Goal: Task Accomplishment & Management: Complete application form

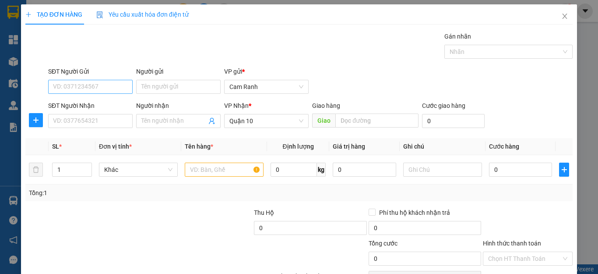
click at [111, 87] on input "SĐT Người Gửi" at bounding box center [90, 87] width 85 height 14
click at [106, 86] on input "0934387" at bounding box center [90, 87] width 85 height 14
drag, startPoint x: 106, startPoint y: 86, endPoint x: 65, endPoint y: 91, distance: 40.6
click at [65, 91] on input "0934387" at bounding box center [90, 87] width 85 height 14
type input "0"
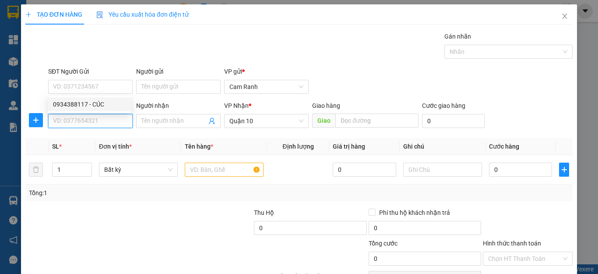
click at [74, 124] on input "SĐT Người Nhận" at bounding box center [90, 121] width 85 height 14
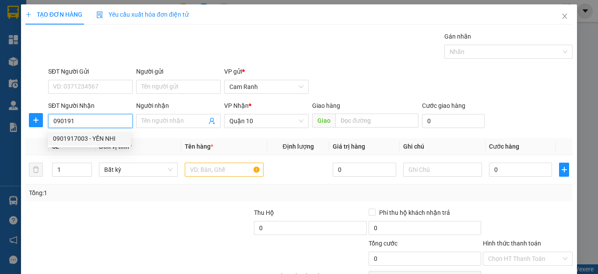
click at [92, 142] on div "0901917003 - YẾN NHI" at bounding box center [89, 139] width 73 height 10
type input "0901917003"
type input "YẾN NHI"
type input "40.000"
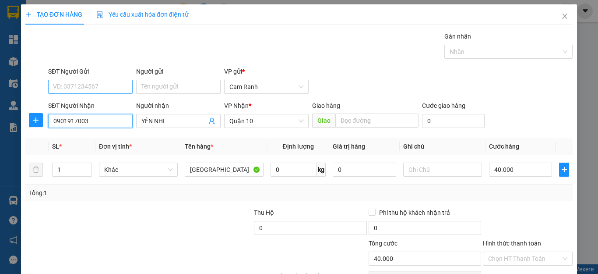
type input "0901917003"
click at [90, 90] on input "SĐT Người Gửi" at bounding box center [90, 87] width 85 height 14
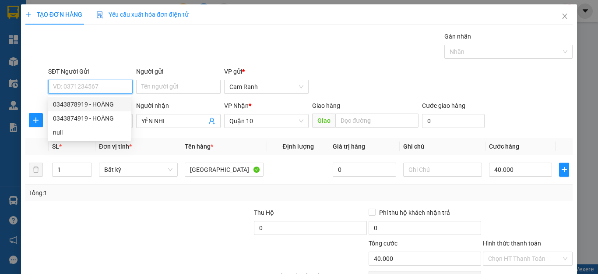
click at [99, 107] on div "0343878919 - HOÀNG" at bounding box center [89, 104] width 73 height 10
type input "0343878919"
type input "HOÀNG"
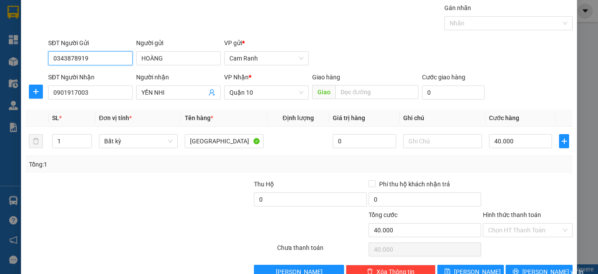
scroll to position [44, 0]
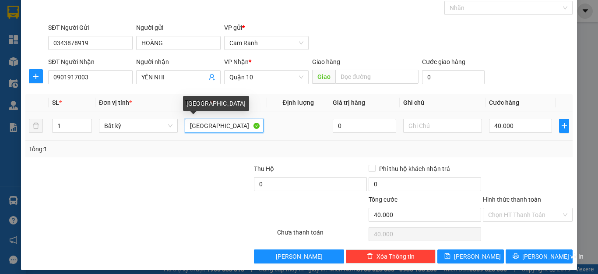
drag, startPoint x: 206, startPoint y: 126, endPoint x: 175, endPoint y: 142, distance: 35.3
click at [175, 142] on div "SL * Đơn vị tính * Tên hàng * Định lượng Giá trị hàng Ghi chú Cước hàng 1 Bất k…" at bounding box center [299, 125] width 548 height 63
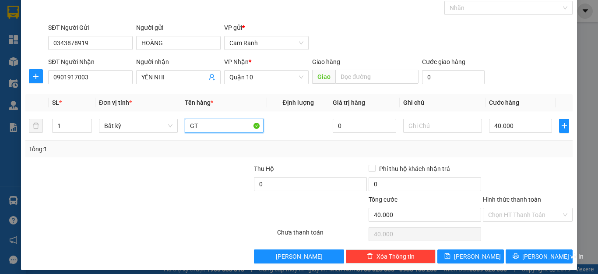
type input "G"
type input "TG"
click at [507, 132] on input "40.000" at bounding box center [520, 126] width 63 height 14
type input "3"
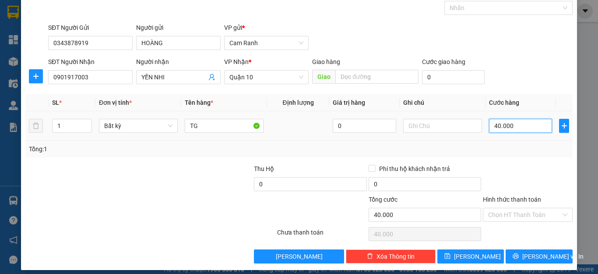
type input "3"
type input "30"
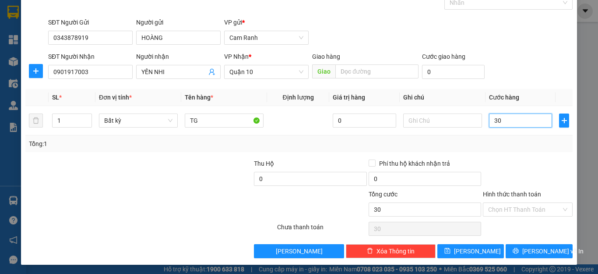
scroll to position [50, 0]
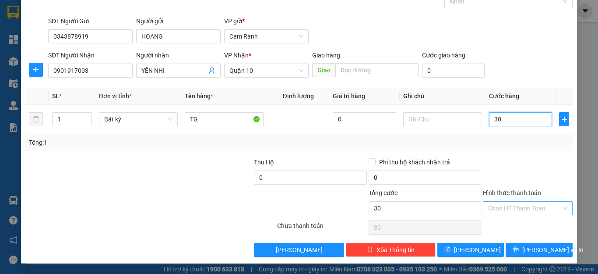
type input "30"
type input "30.000"
click at [509, 211] on input "Hình thức thanh toán" at bounding box center [524, 207] width 73 height 13
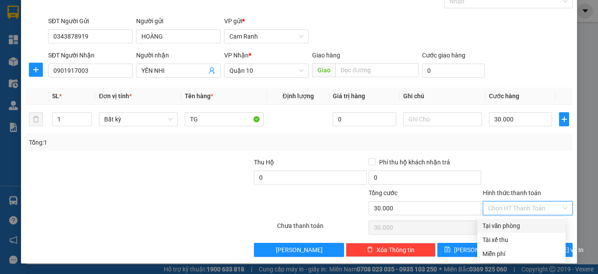
click at [510, 224] on div "Tại văn phòng" at bounding box center [522, 226] width 78 height 10
type input "0"
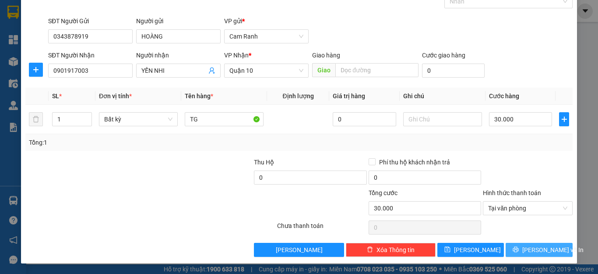
click at [528, 252] on span "Lưu và In" at bounding box center [553, 250] width 61 height 10
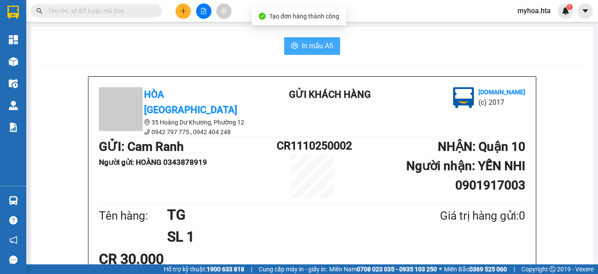
click at [313, 41] on span "In mẫu A5" at bounding box center [318, 45] width 32 height 11
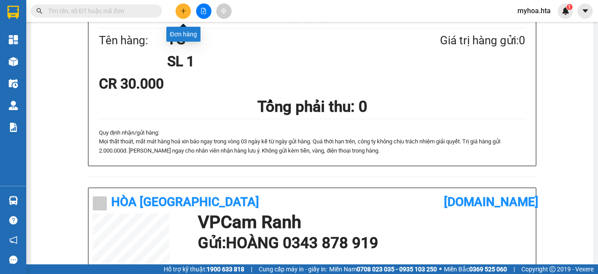
click at [187, 7] on button at bounding box center [183, 11] width 15 height 15
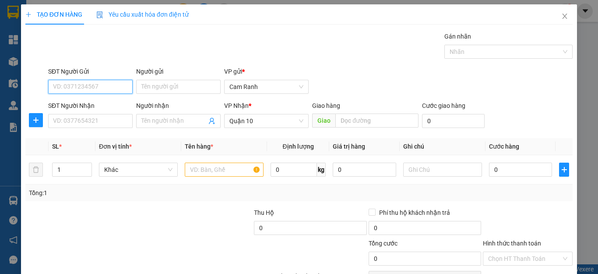
click at [113, 88] on input "SĐT Người Gửi" at bounding box center [90, 87] width 85 height 14
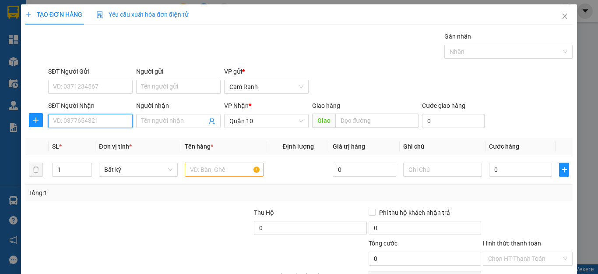
drag, startPoint x: 118, startPoint y: 118, endPoint x: 116, endPoint y: 108, distance: 9.9
click at [118, 117] on input "SĐT Người Nhận" at bounding box center [90, 121] width 85 height 14
type input "0327500643"
click at [113, 142] on div "0327500643 - NGHĨA" at bounding box center [89, 139] width 73 height 10
type input "NGHĨA"
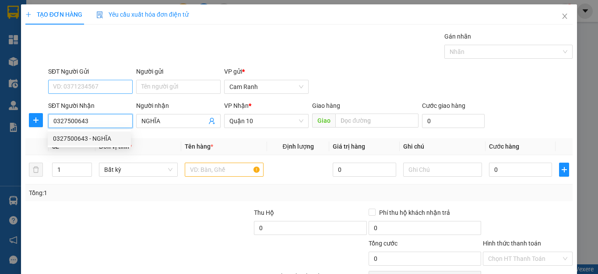
type input "350.000"
type input "0327500643"
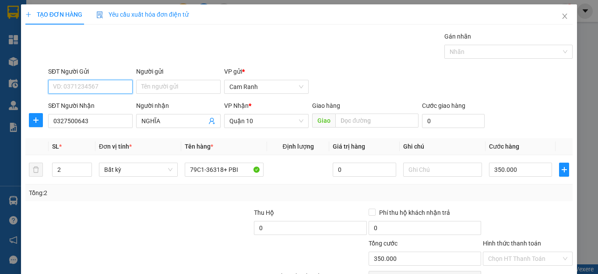
click at [111, 84] on input "SĐT Người Gửi" at bounding box center [90, 87] width 85 height 14
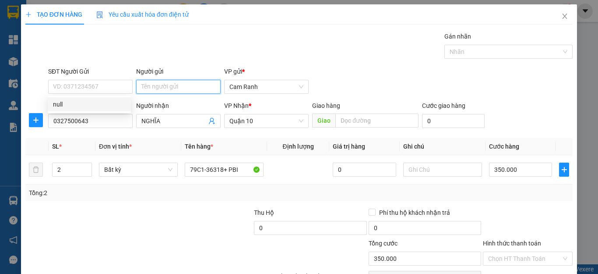
click at [155, 88] on input "Người gửi" at bounding box center [178, 87] width 85 height 14
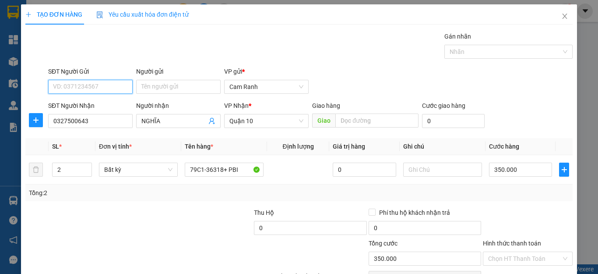
click at [73, 81] on input "SĐT Người Gửi" at bounding box center [90, 87] width 85 height 14
type input "0374304505"
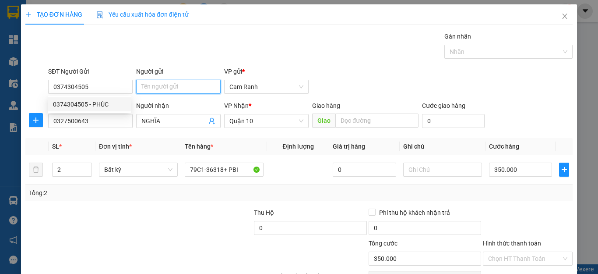
click at [184, 82] on input "Người gửi" at bounding box center [178, 87] width 85 height 14
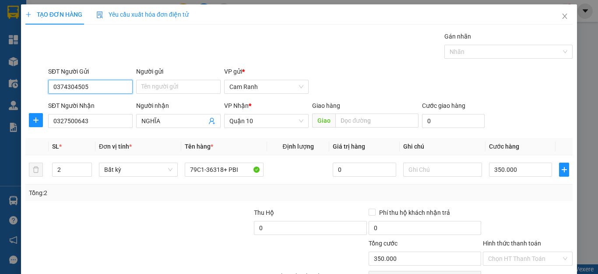
click at [110, 80] on input "0374304505" at bounding box center [90, 87] width 85 height 14
click at [109, 103] on div "0374304505 - PHÚC" at bounding box center [89, 104] width 73 height 10
type input "PHÚC"
type input "40.000"
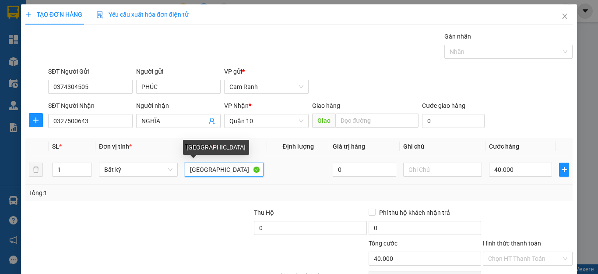
drag, startPoint x: 205, startPoint y: 171, endPoint x: 184, endPoint y: 172, distance: 21.0
click at [185, 172] on input "[GEOGRAPHIC_DATA]" at bounding box center [224, 170] width 79 height 14
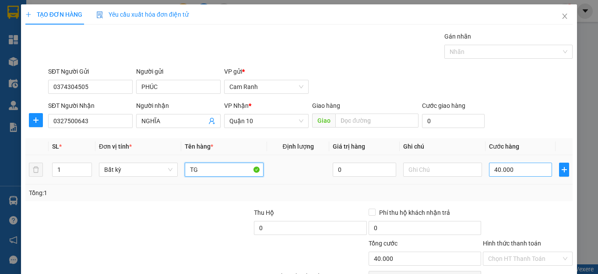
type input "TG"
click at [505, 168] on input "40.000" at bounding box center [520, 170] width 63 height 14
type input "3"
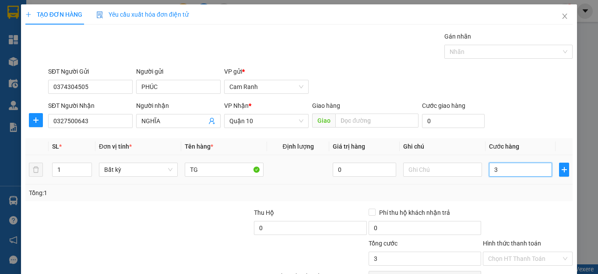
type input "30"
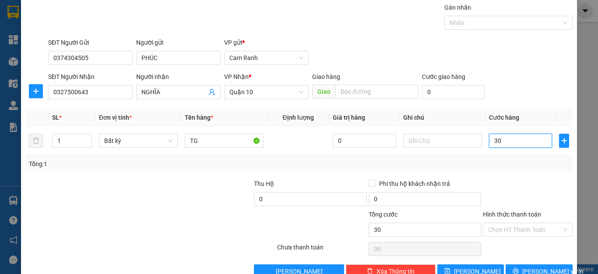
scroll to position [44, 0]
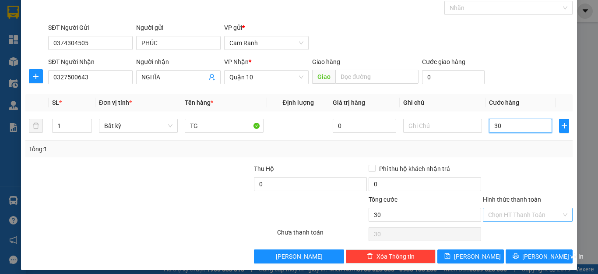
type input "30"
type input "30.000"
click at [525, 217] on input "Hình thức thanh toán" at bounding box center [524, 214] width 73 height 13
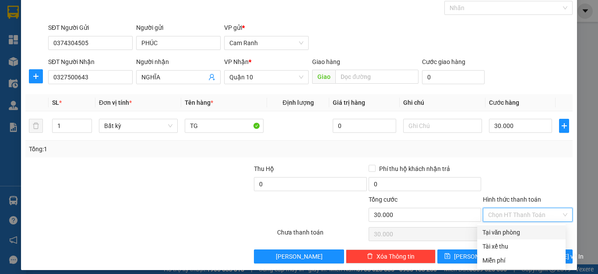
click at [521, 226] on div "Tại văn phòng" at bounding box center [521, 232] width 88 height 14
type input "0"
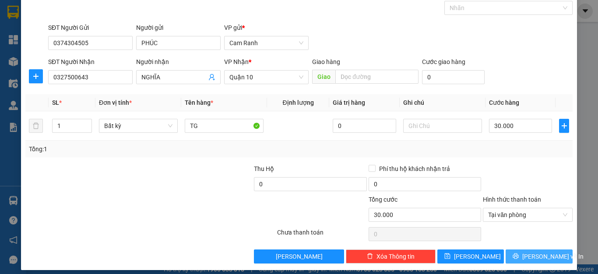
click at [525, 253] on button "Lưu và In" at bounding box center [539, 256] width 67 height 14
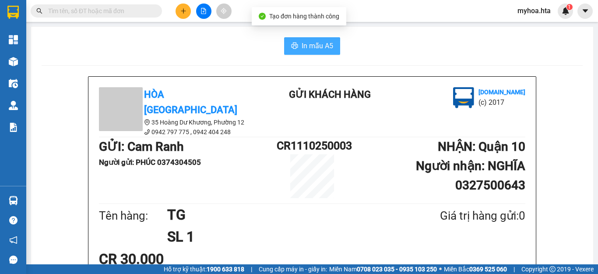
click at [317, 43] on span "In mẫu A5" at bounding box center [318, 45] width 32 height 11
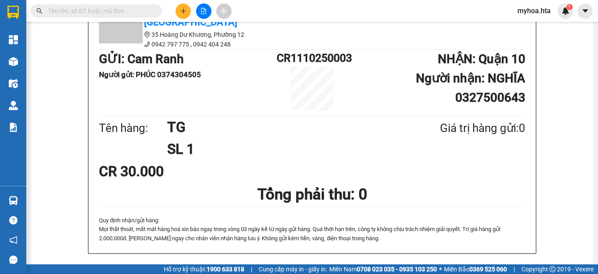
click at [185, 14] on button at bounding box center [183, 11] width 15 height 15
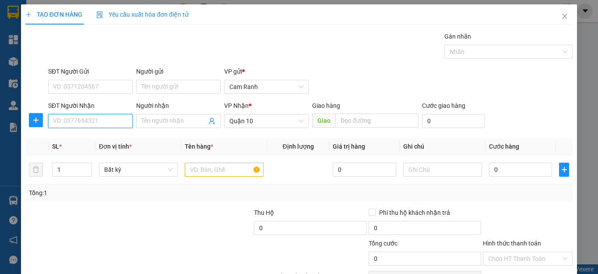
click at [92, 124] on input "SĐT Người Nhận" at bounding box center [90, 121] width 85 height 14
type input "0899796550"
drag, startPoint x: 94, startPoint y: 141, endPoint x: 99, endPoint y: 120, distance: 21.4
click at [95, 141] on div "0899796550 - THY" at bounding box center [89, 139] width 73 height 10
type input "THY"
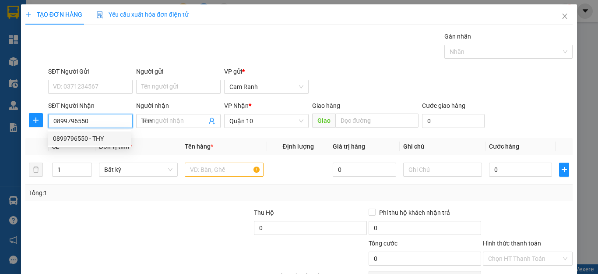
type input "40.000"
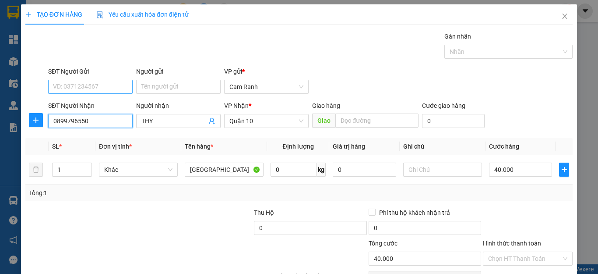
type input "0899796550"
click at [100, 86] on input "SĐT Người Gửi" at bounding box center [90, 87] width 85 height 14
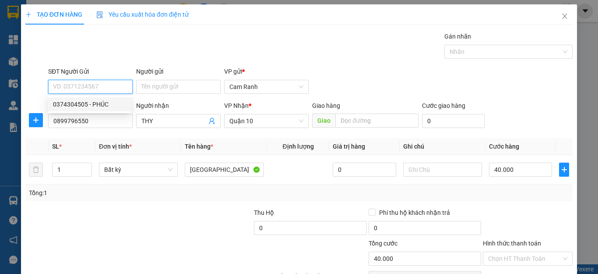
click at [103, 100] on div "0374304505 - PHÚC" at bounding box center [89, 104] width 73 height 10
type input "0374304505"
type input "PHÚC"
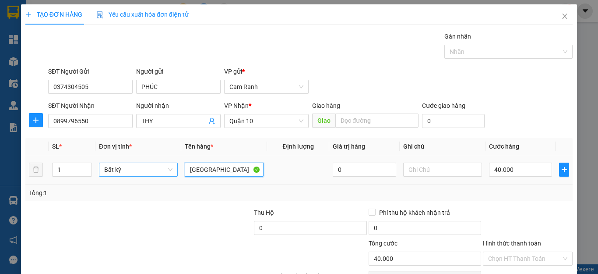
drag, startPoint x: 201, startPoint y: 167, endPoint x: 171, endPoint y: 173, distance: 31.3
click at [171, 173] on tr "1 Bất kỳ TX 0 40.000" at bounding box center [299, 169] width 548 height 29
type input "HỘP"
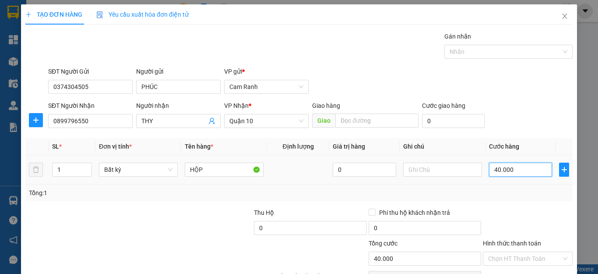
click at [509, 173] on input "40.000" at bounding box center [520, 170] width 63 height 14
type input "3"
type input "30"
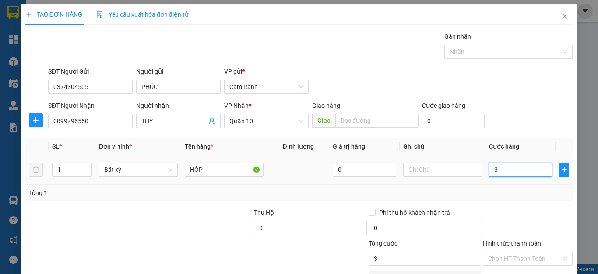
type input "30"
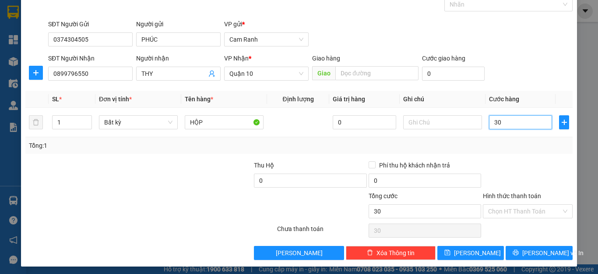
scroll to position [50, 0]
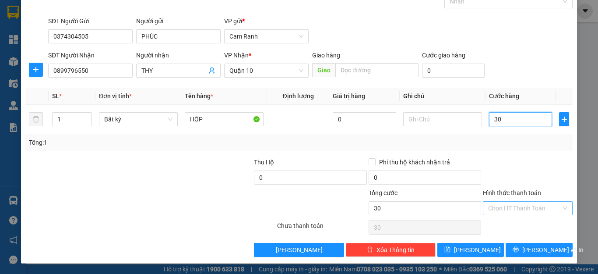
type input "30"
type input "30.000"
click at [536, 211] on input "Hình thức thanh toán" at bounding box center [524, 207] width 73 height 13
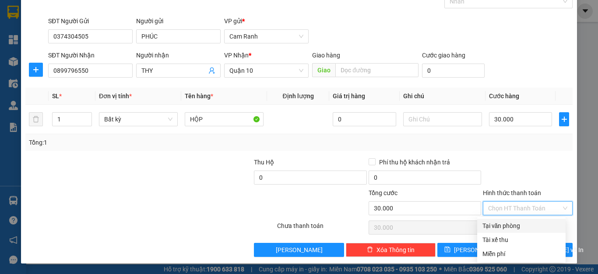
click at [535, 227] on div "Tại văn phòng" at bounding box center [522, 226] width 78 height 10
type input "0"
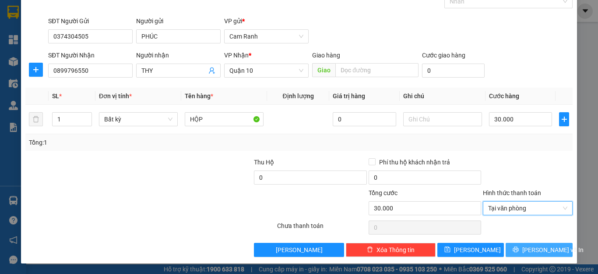
click at [538, 248] on span "Lưu và In" at bounding box center [553, 250] width 61 height 10
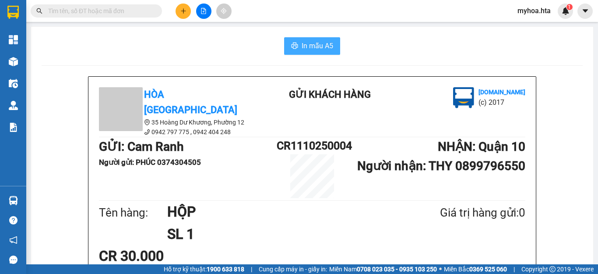
click at [314, 48] on span "In mẫu A5" at bounding box center [318, 45] width 32 height 11
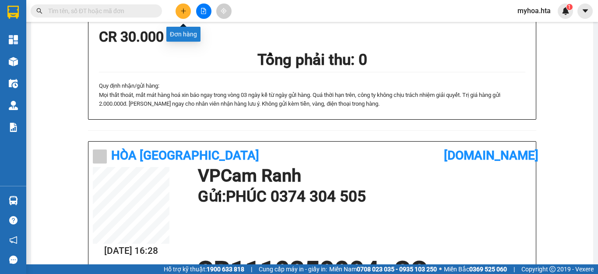
click at [183, 14] on button at bounding box center [183, 11] width 15 height 15
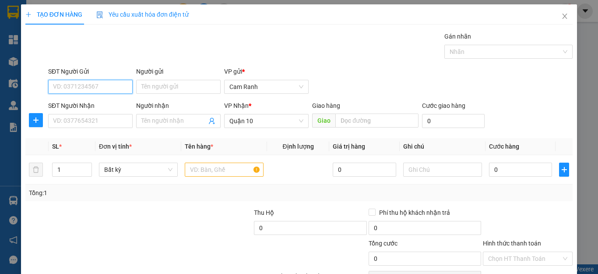
drag, startPoint x: 104, startPoint y: 85, endPoint x: 95, endPoint y: 113, distance: 29.4
click at [102, 91] on input "SĐT Người Gửi" at bounding box center [90, 87] width 85 height 14
click at [77, 85] on input "SĐT Người Gửi" at bounding box center [90, 87] width 85 height 14
click at [81, 102] on div "0938517932 - PHƯƠNG" at bounding box center [89, 104] width 73 height 10
type input "0938517932"
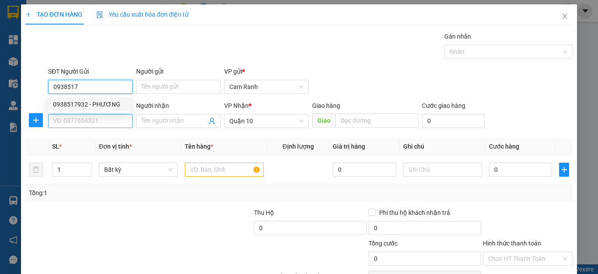
type input "PHƯƠNG"
type input "0938517932"
click at [85, 118] on input "SĐT Người Nhận" at bounding box center [90, 121] width 85 height 14
type input "40.000"
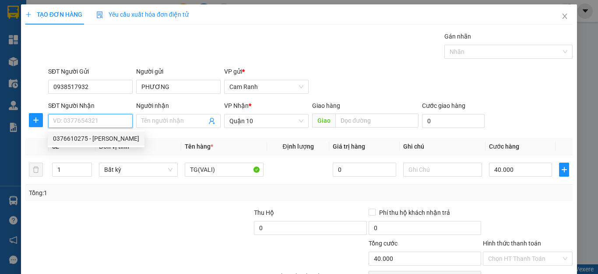
click at [97, 141] on div "0376610275 - TUẤN ANH" at bounding box center [96, 139] width 86 height 10
type input "0376610275"
type input "TUẤN ANH"
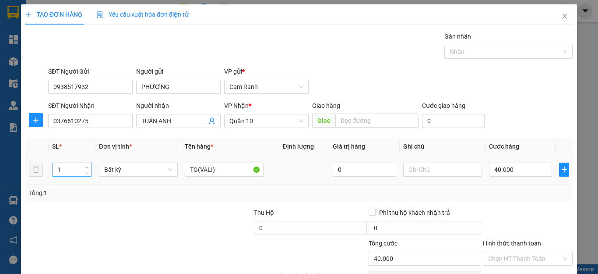
click at [89, 166] on span "Increase Value" at bounding box center [87, 167] width 10 height 8
type input "3"
click at [89, 166] on span "Increase Value" at bounding box center [87, 167] width 10 height 8
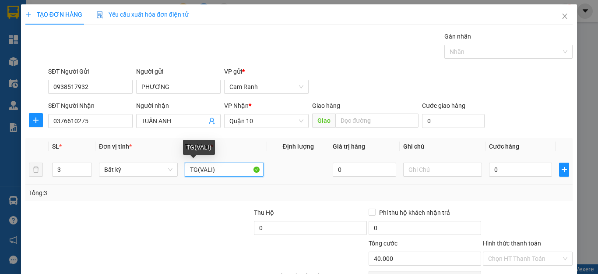
type input "0"
drag, startPoint x: 240, startPoint y: 163, endPoint x: 196, endPoint y: 175, distance: 45.4
click at [196, 175] on input "TG(VALI)" at bounding box center [224, 170] width 79 height 14
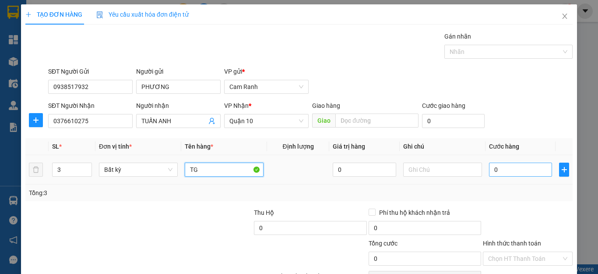
type input "TG"
click at [509, 170] on input "0" at bounding box center [520, 170] width 63 height 14
type input "1"
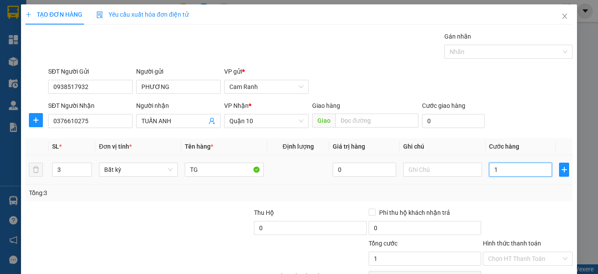
type input "12"
type input "120"
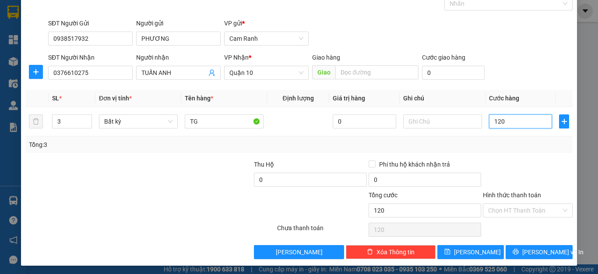
scroll to position [50, 0]
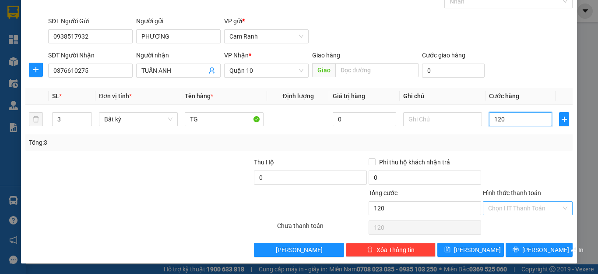
type input "120"
type input "120.000"
click at [516, 206] on input "Hình thức thanh toán" at bounding box center [524, 207] width 73 height 13
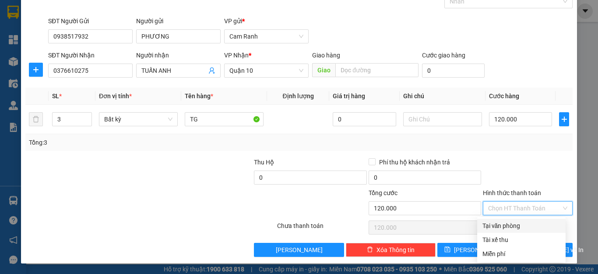
click at [515, 226] on div "Tại văn phòng" at bounding box center [522, 226] width 78 height 10
type input "0"
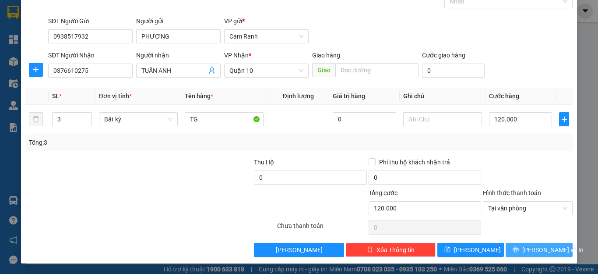
click at [533, 249] on span "Lưu và In" at bounding box center [553, 250] width 61 height 10
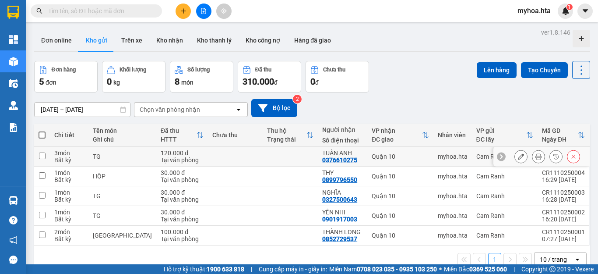
click at [518, 157] on icon at bounding box center [521, 156] width 6 height 6
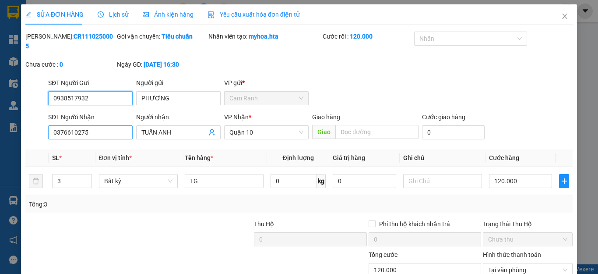
type input "0938517932"
type input "PHƯƠNG"
type input "0376610275"
type input "TUẤN ANH"
type input "0"
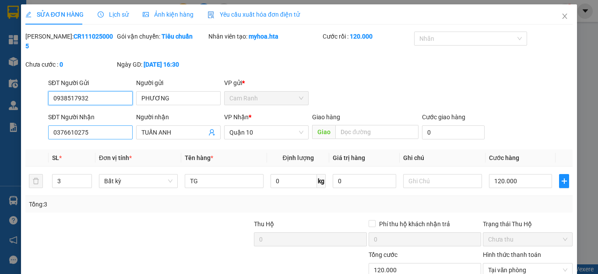
type input "120.000"
drag, startPoint x: 106, startPoint y: 124, endPoint x: 49, endPoint y: 121, distance: 57.0
click at [49, 125] on input "0376610275" at bounding box center [90, 132] width 85 height 14
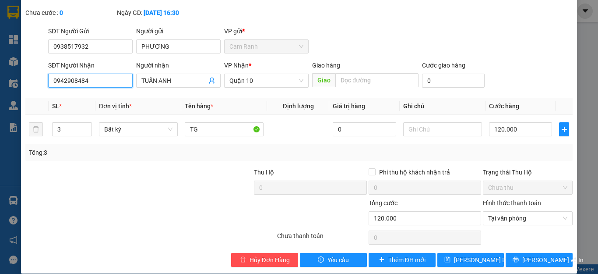
scroll to position [52, 0]
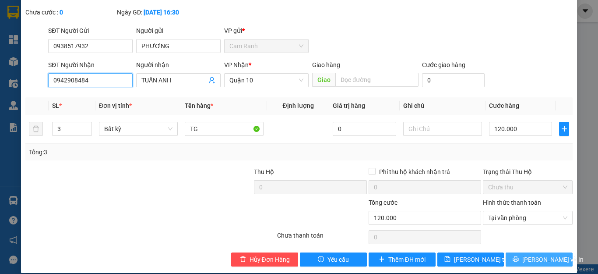
type input "0942908484"
click at [526, 254] on span "[PERSON_NAME] và In" at bounding box center [553, 259] width 61 height 10
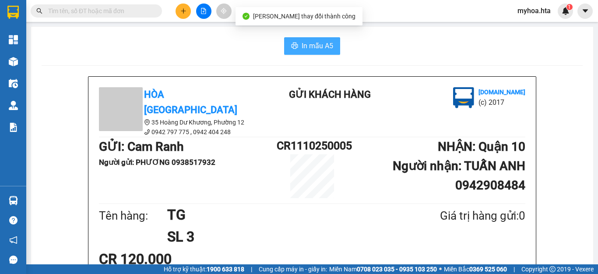
click at [304, 47] on span "In mẫu A5" at bounding box center [318, 45] width 32 height 11
click at [307, 46] on span "In mẫu A5" at bounding box center [318, 45] width 32 height 11
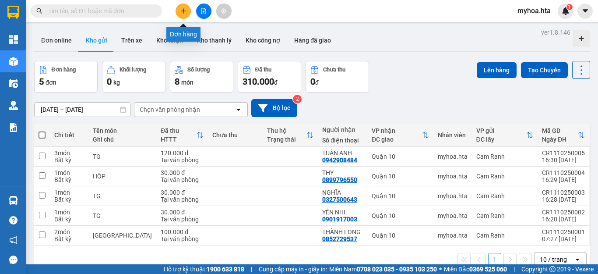
click at [186, 12] on icon "plus" at bounding box center [183, 11] width 6 height 6
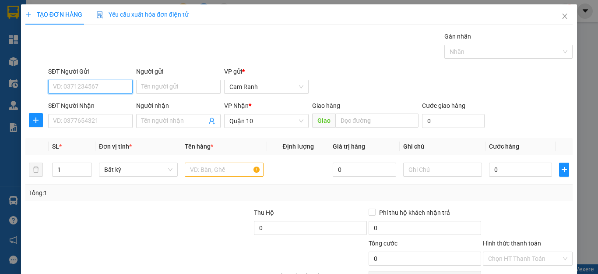
click at [102, 86] on input "SĐT Người Gửi" at bounding box center [90, 87] width 85 height 14
click at [78, 85] on input "SĐT Người Gửi" at bounding box center [90, 87] width 85 height 14
drag, startPoint x: 83, startPoint y: 103, endPoint x: 85, endPoint y: 121, distance: 18.0
click at [83, 104] on div "0907240211 - DŨNG" at bounding box center [89, 104] width 73 height 10
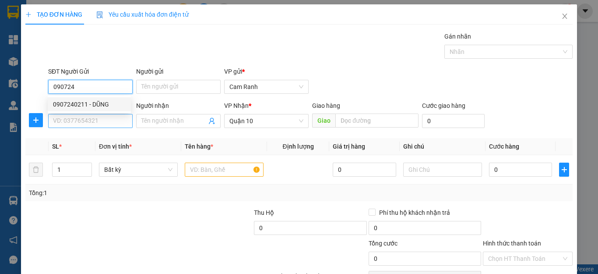
type input "0907240211"
type input "DŨNG"
type input "0907240211"
click at [85, 123] on input "SĐT Người Nhận" at bounding box center [90, 121] width 85 height 14
type input "100.000"
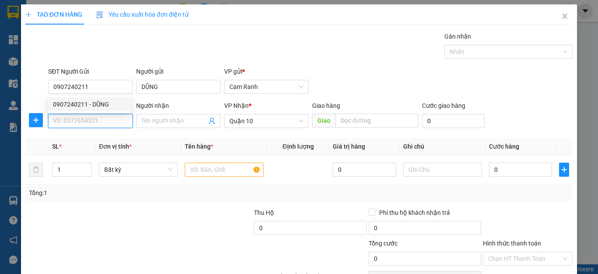
type input "100.000"
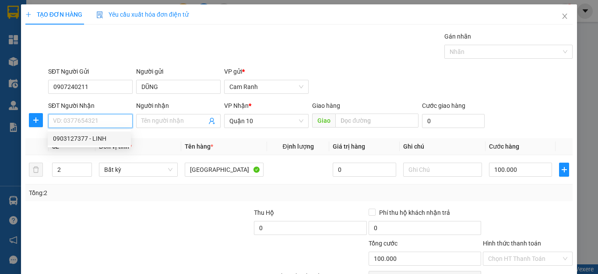
click at [106, 137] on div "0903127377 - LINH" at bounding box center [89, 139] width 73 height 10
type input "0903127377"
type input "LINH"
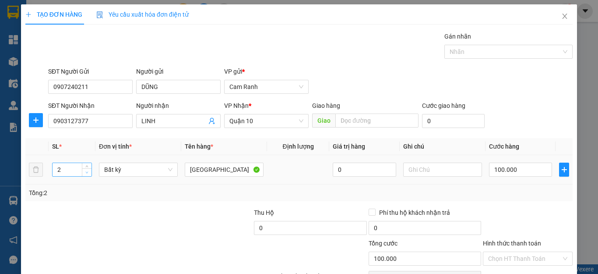
type input "1"
click at [85, 171] on icon "down" at bounding box center [86, 172] width 3 height 3
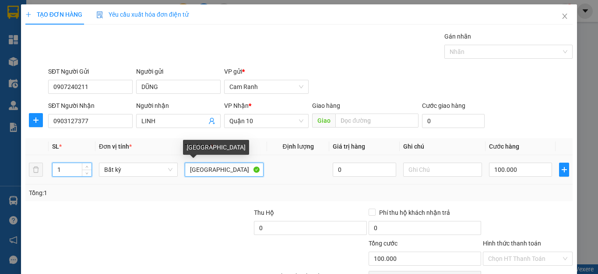
type input "0"
drag, startPoint x: 216, startPoint y: 173, endPoint x: 179, endPoint y: 176, distance: 36.9
click at [177, 176] on tr "1 Bất kỳ TX 0 0" at bounding box center [299, 169] width 548 height 29
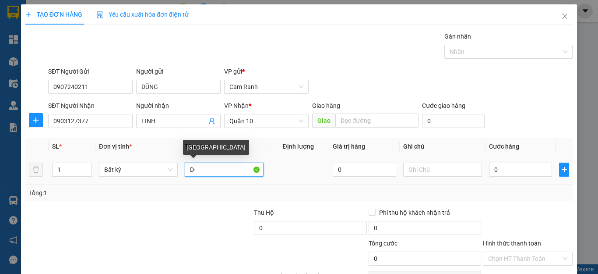
type input "D"
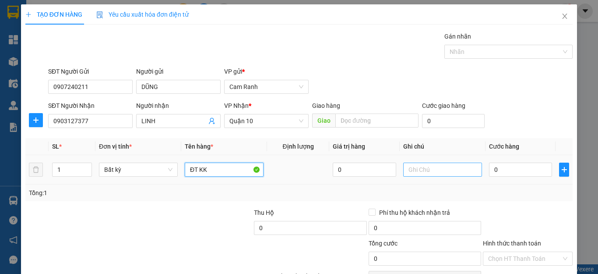
type input "ĐT KK"
click at [413, 170] on input "text" at bounding box center [442, 170] width 79 height 14
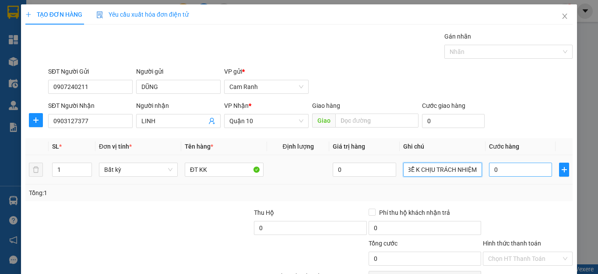
type input "BỄ K CHỊU TRÁCH NHIỆM"
click at [492, 173] on input "0" at bounding box center [520, 170] width 63 height 14
type input "4"
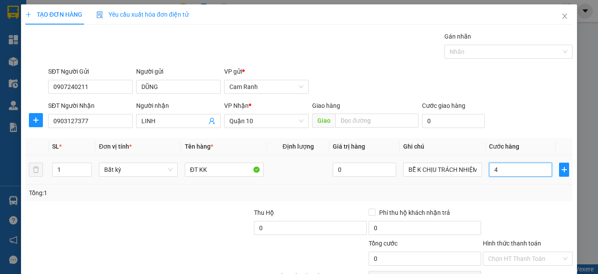
type input "4"
type input "40"
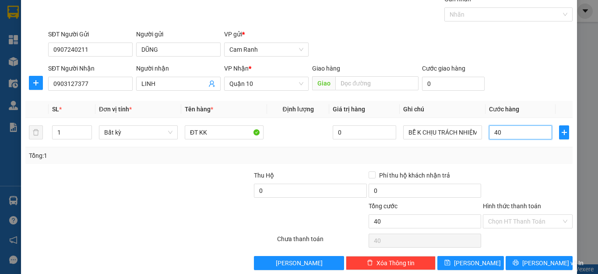
scroll to position [50, 0]
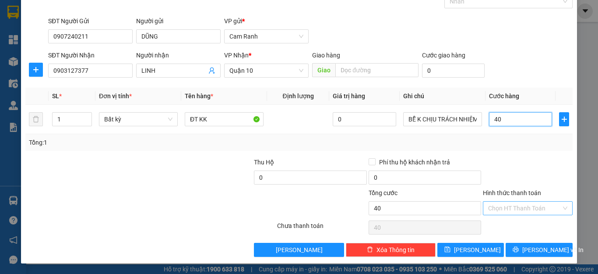
type input "40"
type input "40.000"
click at [511, 206] on input "Hình thức thanh toán" at bounding box center [524, 207] width 73 height 13
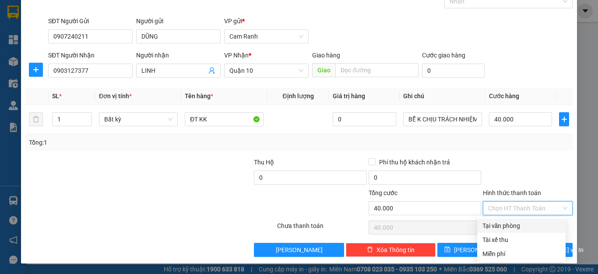
click at [513, 227] on div "Tại văn phòng" at bounding box center [522, 226] width 78 height 10
type input "0"
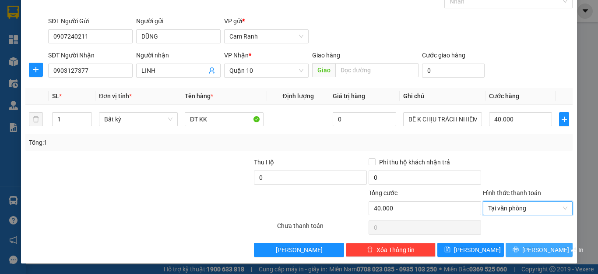
click at [516, 249] on icon "printer" at bounding box center [516, 249] width 6 height 6
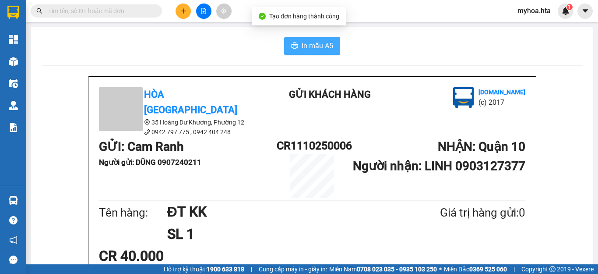
click at [314, 43] on span "In mẫu A5" at bounding box center [318, 45] width 32 height 11
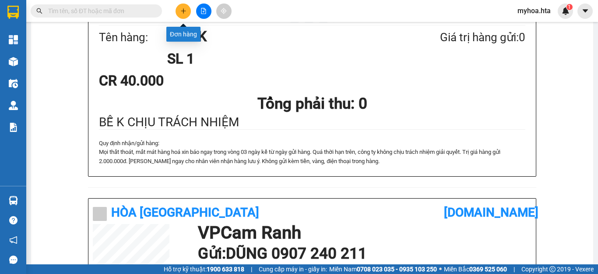
click at [184, 13] on icon "plus" at bounding box center [183, 10] width 0 height 5
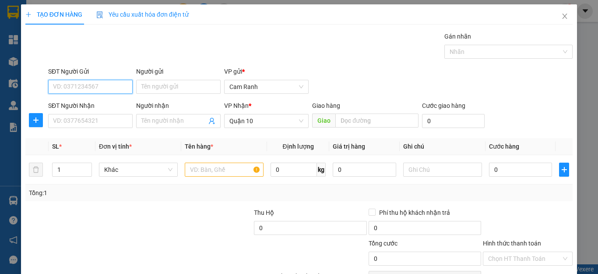
click at [97, 88] on input "SĐT Người Gửi" at bounding box center [90, 87] width 85 height 14
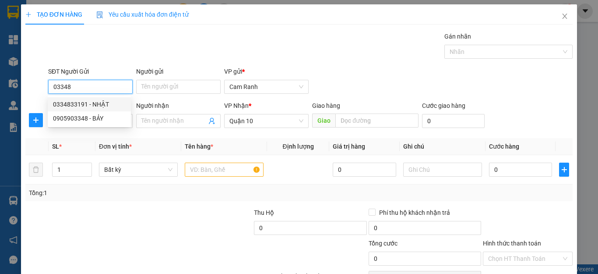
click at [95, 108] on div "0334833191 - NHẬT" at bounding box center [89, 104] width 73 height 10
type input "0334833191"
type input "NHẬT"
type input "60.000"
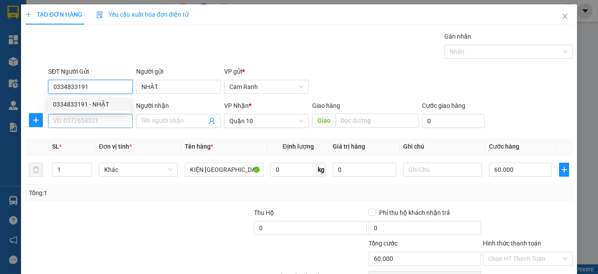
type input "0334833191"
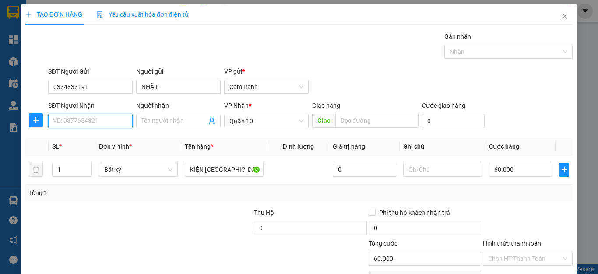
click at [99, 119] on input "SĐT Người Nhận" at bounding box center [90, 121] width 85 height 14
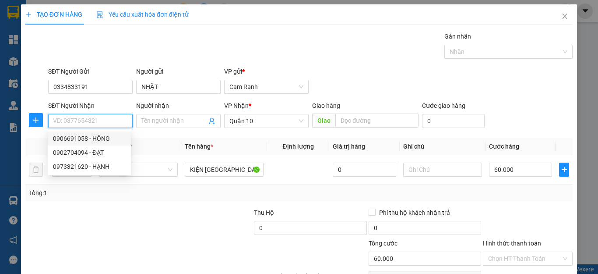
click at [110, 138] on div "0906691058 - HỒNG" at bounding box center [89, 139] width 73 height 10
type input "0906691058"
type input "HỒNG"
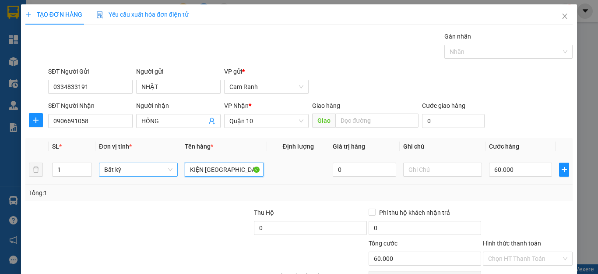
drag, startPoint x: 202, startPoint y: 169, endPoint x: 163, endPoint y: 170, distance: 38.6
click at [163, 170] on tr "1 Bất kỳ KIỆN TX 0 60.000" at bounding box center [299, 169] width 548 height 29
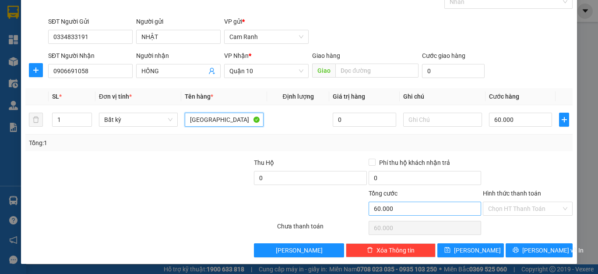
scroll to position [50, 0]
type input "[GEOGRAPHIC_DATA]"
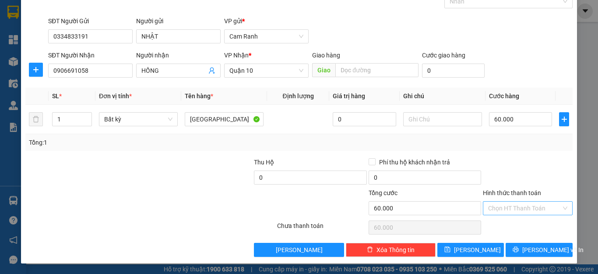
click at [536, 207] on input "Hình thức thanh toán" at bounding box center [524, 207] width 73 height 13
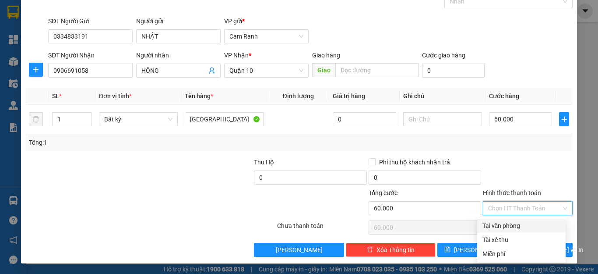
click at [536, 228] on div "Tại văn phòng" at bounding box center [522, 226] width 78 height 10
type input "0"
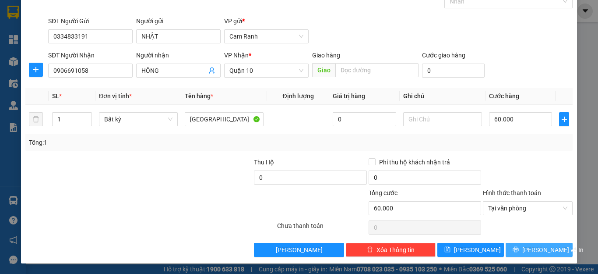
click at [534, 251] on span "Lưu và In" at bounding box center [553, 250] width 61 height 10
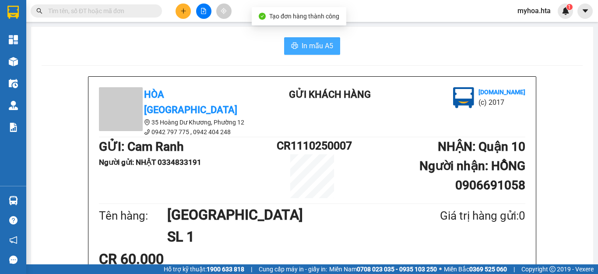
click at [302, 40] on span "In mẫu A5" at bounding box center [318, 45] width 32 height 11
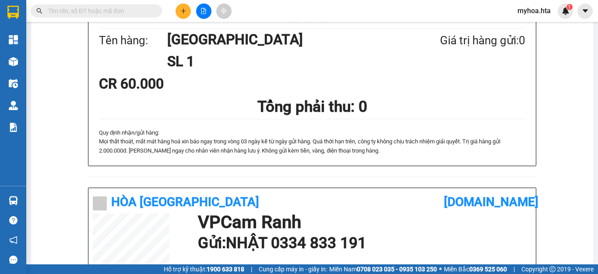
scroll to position [152, 0]
click at [175, 9] on div at bounding box center [204, 11] width 66 height 15
click at [181, 9] on icon "plus" at bounding box center [183, 11] width 6 height 6
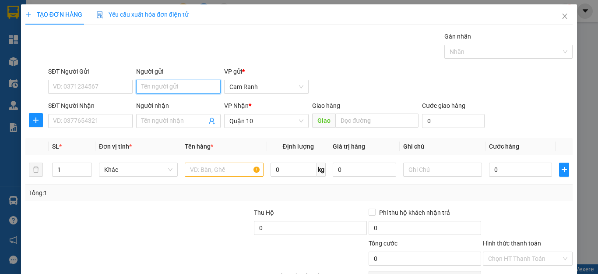
click at [153, 90] on input "Người gửi" at bounding box center [178, 87] width 85 height 14
type input "[PERSON_NAME]"
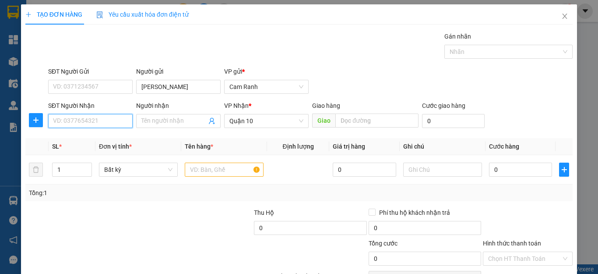
click at [122, 122] on input "SĐT Người Nhận" at bounding box center [90, 121] width 85 height 14
click at [122, 125] on input "SĐT Người Nhận" at bounding box center [90, 121] width 85 height 14
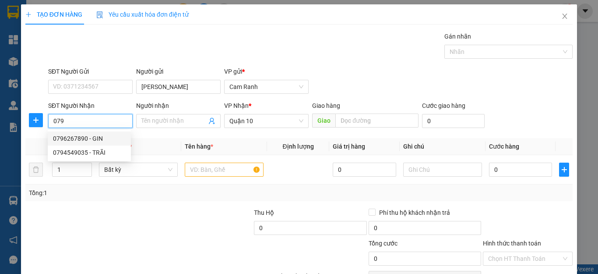
drag, startPoint x: 93, startPoint y: 140, endPoint x: 181, endPoint y: 133, distance: 87.8
click at [93, 139] on div "0796267890 - GIN" at bounding box center [89, 139] width 73 height 10
type input "0796267890"
type input "GIN"
type input "150.000"
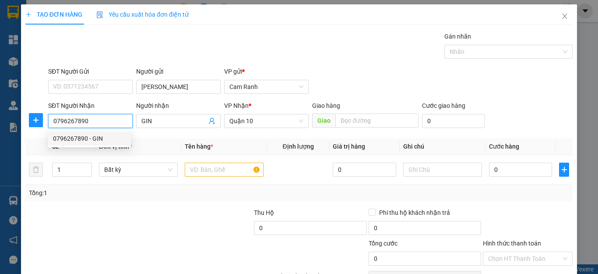
type input "150.000"
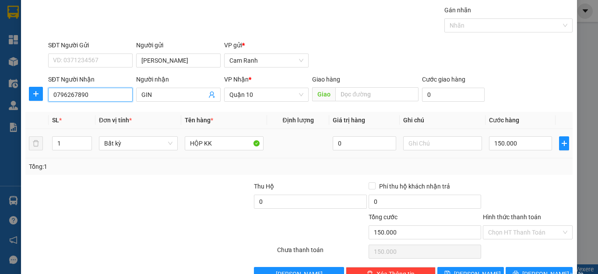
scroll to position [50, 0]
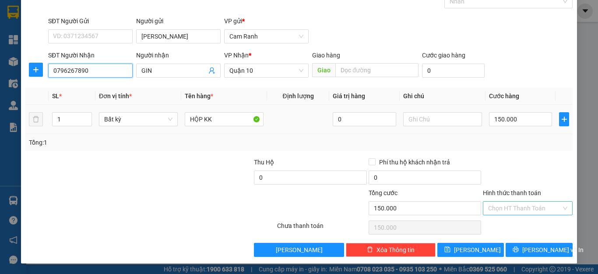
type input "0796267890"
drag, startPoint x: 522, startPoint y: 208, endPoint x: 523, endPoint y: 223, distance: 15.4
click at [522, 210] on input "Hình thức thanh toán" at bounding box center [524, 207] width 73 height 13
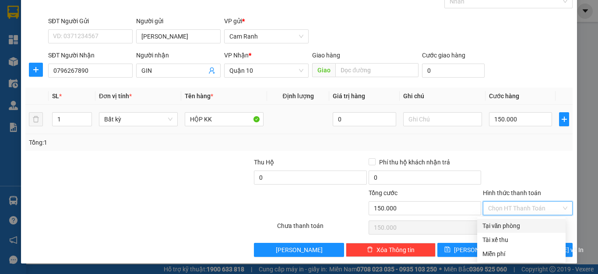
click at [523, 225] on div "Tại văn phòng" at bounding box center [522, 226] width 78 height 10
type input "0"
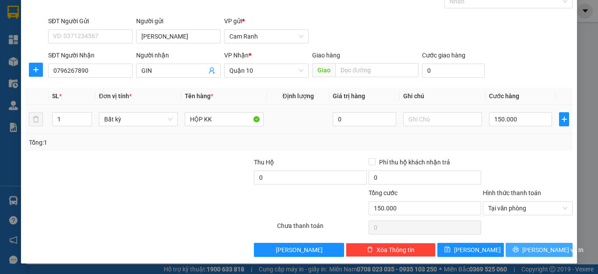
drag, startPoint x: 528, startPoint y: 252, endPoint x: 427, endPoint y: 198, distance: 115.0
click at [526, 249] on span "Lưu và In" at bounding box center [553, 250] width 61 height 10
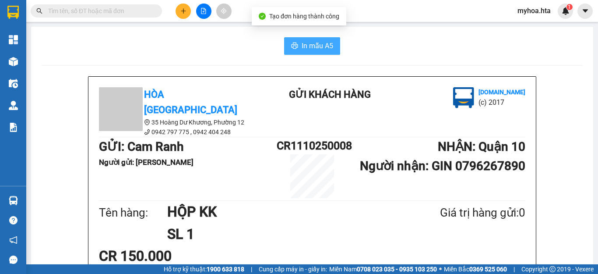
click at [309, 44] on span "In mẫu A5" at bounding box center [318, 45] width 32 height 11
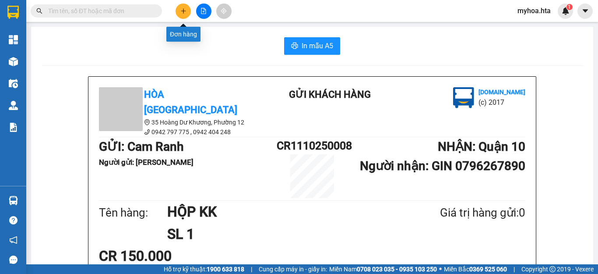
click at [184, 9] on icon "plus" at bounding box center [183, 11] width 6 height 6
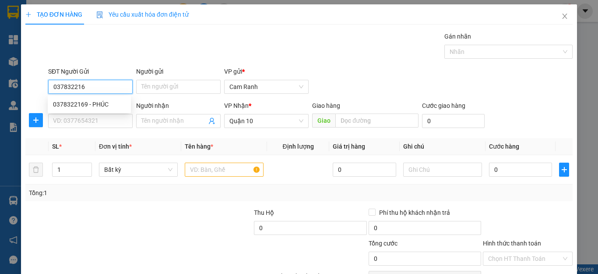
type input "0378322169"
click at [111, 105] on div "0378322169 - PHÚC" at bounding box center [89, 104] width 73 height 10
type input "PHÚC"
type input "30.000"
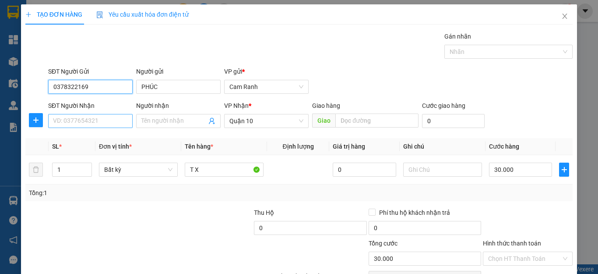
type input "0378322169"
click at [95, 122] on input "SĐT Người Nhận" at bounding box center [90, 121] width 85 height 14
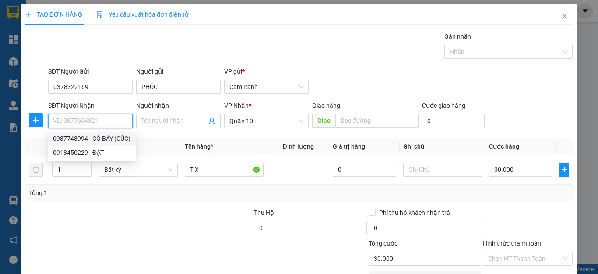
click at [106, 137] on div "0937743994 - CÔ BẢY (CÚC)" at bounding box center [92, 139] width 78 height 10
type input "0937743994"
type input "CÔ BẢY (CÚC)"
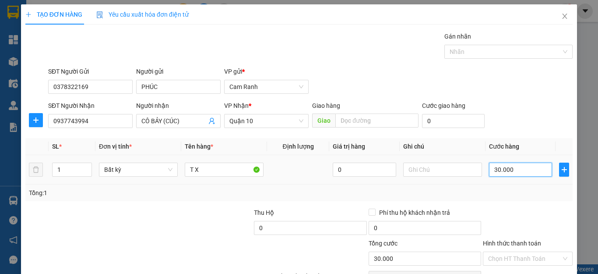
type input "5"
type input "50"
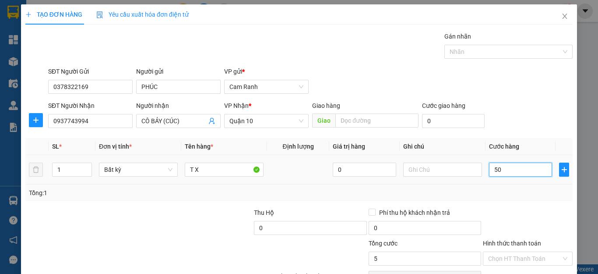
type input "50"
type input "50.000"
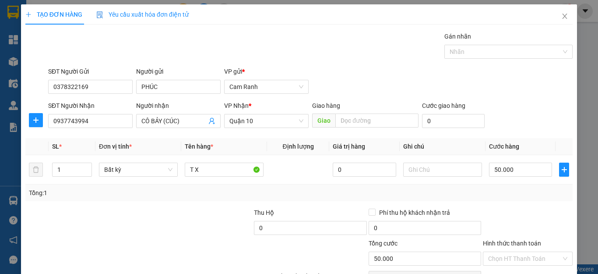
click at [524, 128] on div "SĐT Người Nhận 0937743994 Người nhận CÔ BẢY (CÚC) VP Nhận * Quận 10 Giao hàng …" at bounding box center [310, 116] width 528 height 31
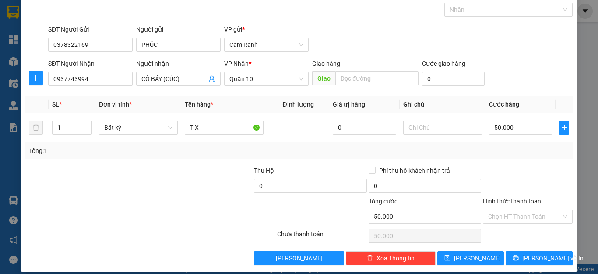
scroll to position [50, 0]
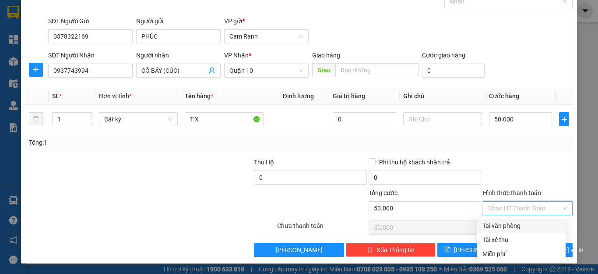
click at [527, 207] on input "Hình thức thanh toán" at bounding box center [524, 207] width 73 height 13
click at [514, 226] on div "Tại văn phòng" at bounding box center [522, 226] width 78 height 10
type input "0"
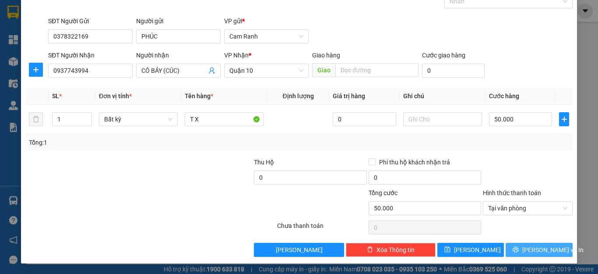
click at [537, 248] on span "Lưu và In" at bounding box center [553, 250] width 61 height 10
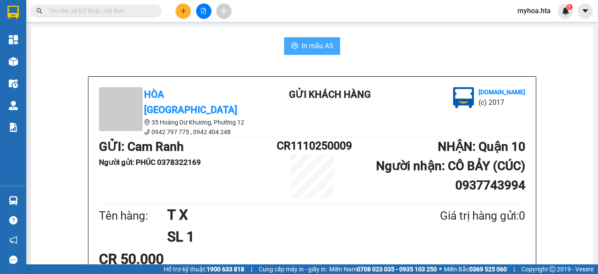
click at [304, 40] on span "In mẫu A5" at bounding box center [318, 45] width 32 height 11
click at [185, 8] on icon "plus" at bounding box center [183, 11] width 6 height 6
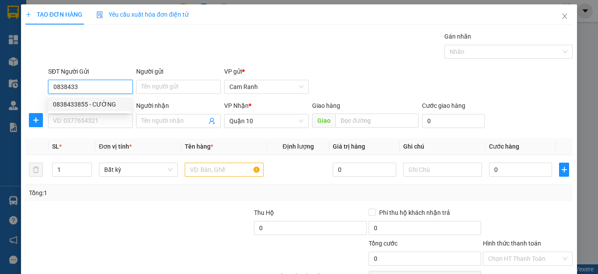
click at [108, 106] on div "0838433855 - CƯỜNG" at bounding box center [89, 104] width 73 height 10
type input "0838433855"
type input "CƯỜNG"
type input "50.000"
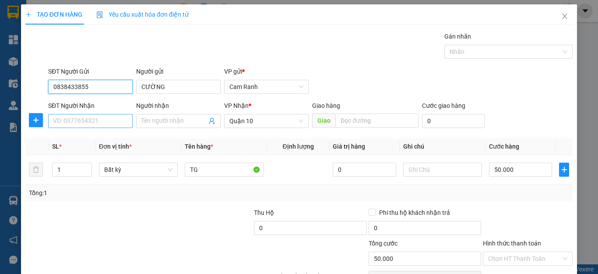
type input "0838433855"
click at [103, 122] on input "SĐT Người Nhận" at bounding box center [90, 121] width 85 height 14
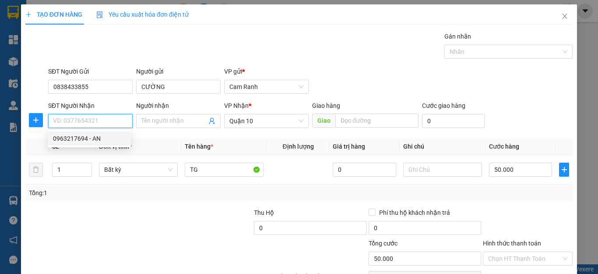
click at [106, 137] on div "0963217694 - AN" at bounding box center [89, 139] width 73 height 10
type input "0963217694"
type input "AN"
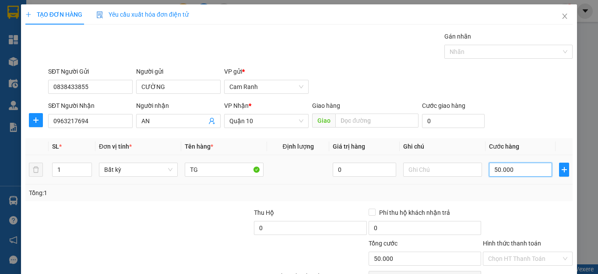
click at [520, 170] on input "50.000" at bounding box center [520, 170] width 63 height 14
type input "3"
type input "30"
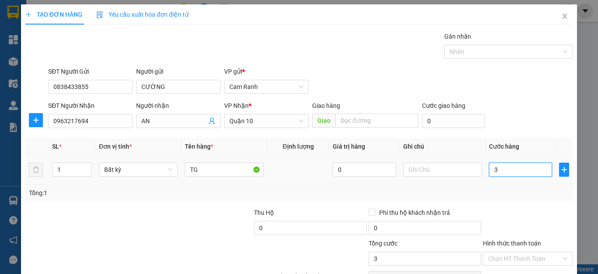
type input "30"
type input "30.000"
click at [534, 114] on div "SĐT Người Nhận 0963217694 Người nhận AN VP Nhận * Quận 10 Giao hàng Giao Cước g…" at bounding box center [310, 116] width 528 height 31
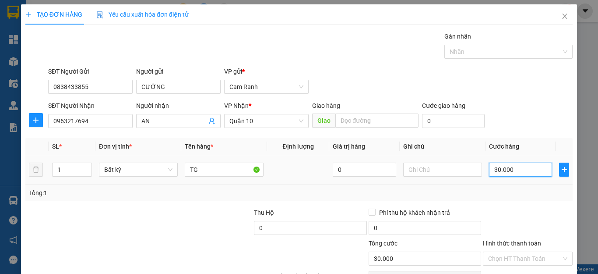
type input "0"
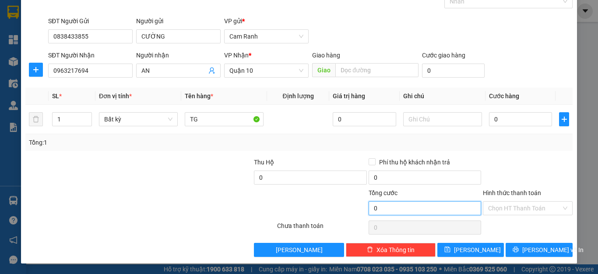
click at [389, 212] on input "0" at bounding box center [425, 208] width 113 height 14
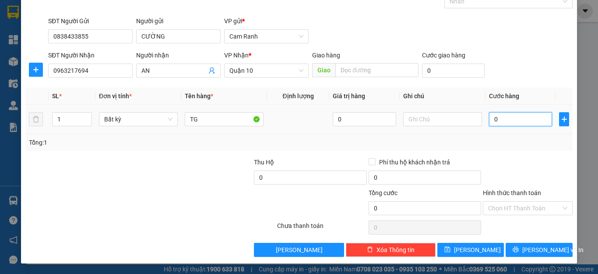
click at [494, 123] on input "0" at bounding box center [520, 119] width 63 height 14
type input "3"
type input "30"
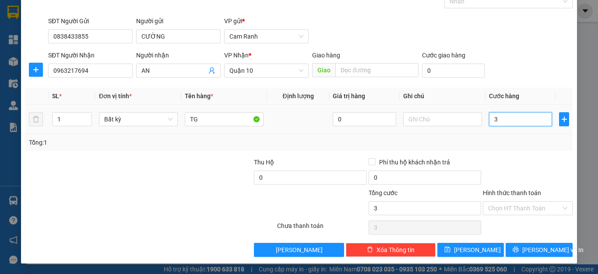
type input "30"
type input "30.000"
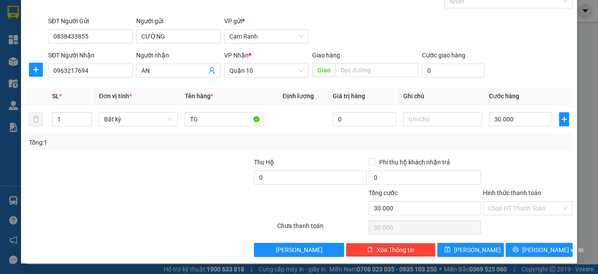
click at [562, 74] on div "SĐT Người Nhận 0963217694 Người nhận AN VP Nhận * Quận 10 Giao hàng Giao Cước g…" at bounding box center [310, 65] width 528 height 31
click at [530, 247] on span "Lưu và In" at bounding box center [553, 250] width 61 height 10
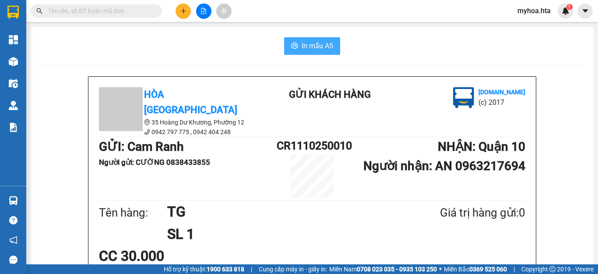
click at [302, 45] on span "In mẫu A5" at bounding box center [318, 45] width 32 height 11
click at [127, 8] on input "text" at bounding box center [99, 11] width 103 height 10
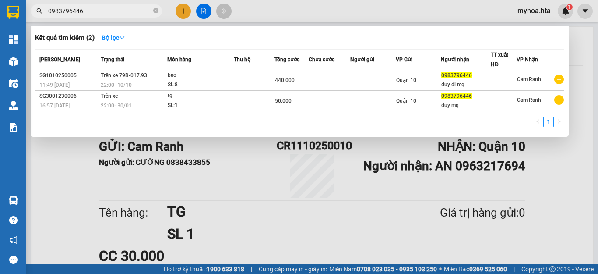
type input "0983796446"
click at [186, 13] on div at bounding box center [299, 137] width 598 height 274
click at [128, 12] on input "0983796446" at bounding box center [99, 11] width 103 height 10
click at [153, 9] on icon "close-circle" at bounding box center [155, 10] width 5 height 5
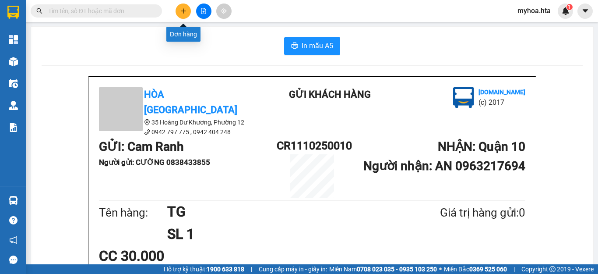
click at [186, 14] on icon "plus" at bounding box center [183, 11] width 6 height 6
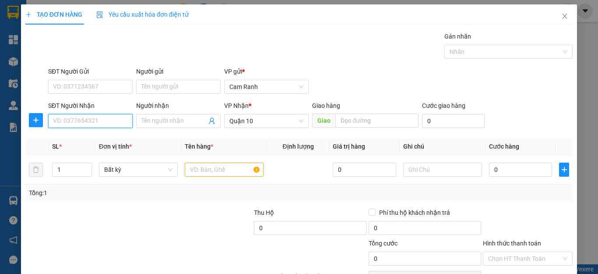
click at [94, 121] on input "SĐT Người Nhận" at bounding box center [90, 121] width 85 height 14
click at [93, 121] on input "SĐT Người Nhận" at bounding box center [90, 121] width 85 height 14
click at [88, 140] on div "0358941504 - TÂN" at bounding box center [89, 139] width 73 height 10
type input "0358941504"
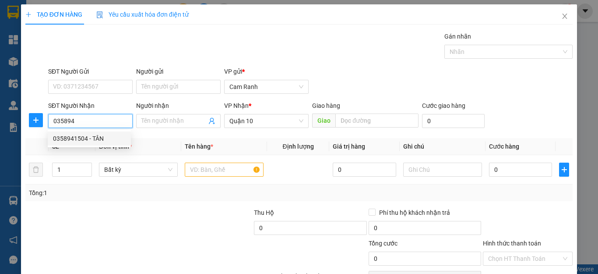
type input "TÂN"
type input "450.000"
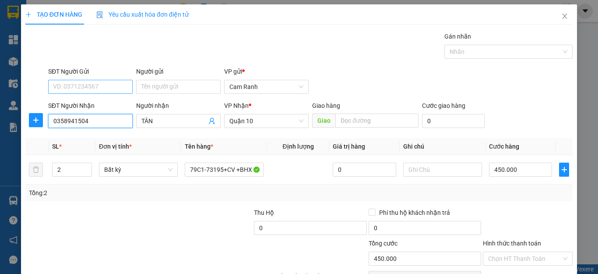
type input "0358941504"
click at [103, 91] on input "SĐT Người Gửi" at bounding box center [90, 87] width 85 height 14
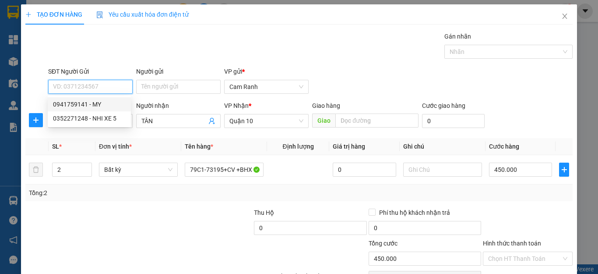
click at [101, 106] on div "0941759141 - MY" at bounding box center [89, 104] width 73 height 10
type input "0941759141"
type input "MY"
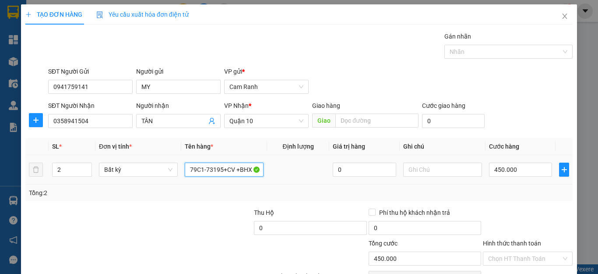
drag, startPoint x: 187, startPoint y: 170, endPoint x: 274, endPoint y: 177, distance: 87.0
click at [274, 177] on tr "2 Bất kỳ 79C1-73195+CV +BHX 0 450.000" at bounding box center [299, 169] width 548 height 29
type input "[GEOGRAPHIC_DATA]"
click at [523, 172] on input "450.000" at bounding box center [520, 170] width 63 height 14
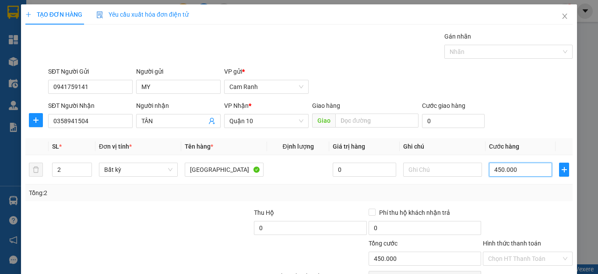
type input "1"
type input "10"
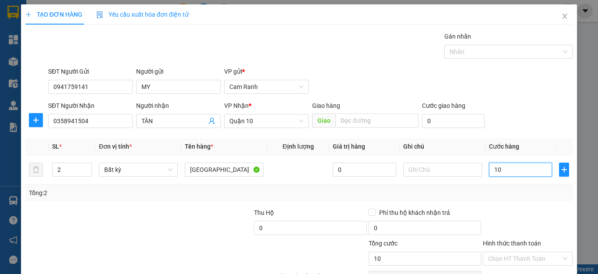
type input "10"
type input "100"
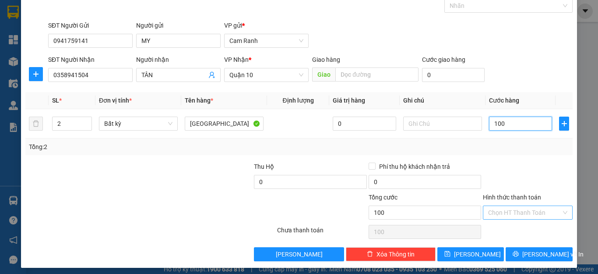
scroll to position [50, 0]
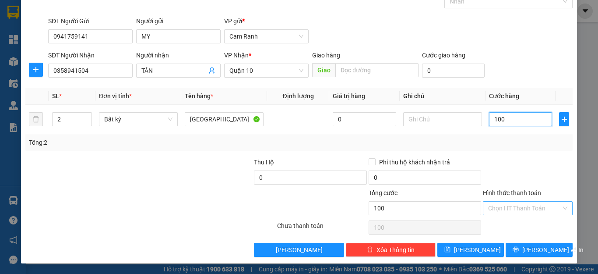
type input "100"
type input "100.000"
click at [512, 212] on input "Hình thức thanh toán" at bounding box center [524, 207] width 73 height 13
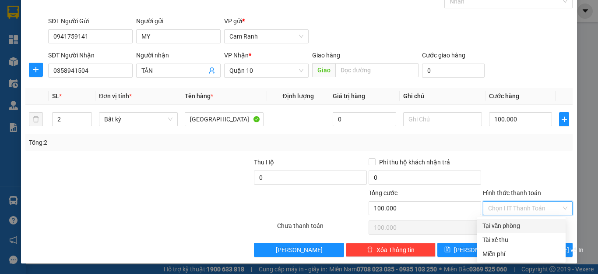
click at [505, 228] on div "Tại văn phòng" at bounding box center [522, 226] width 78 height 10
type input "0"
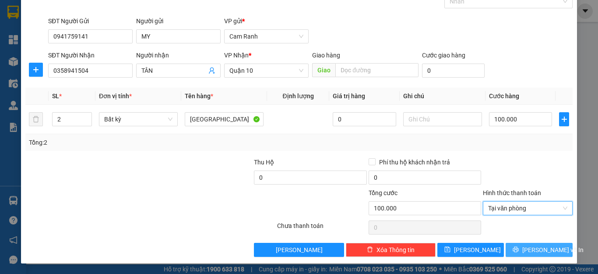
click at [511, 250] on button "Lưu và In" at bounding box center [539, 250] width 67 height 14
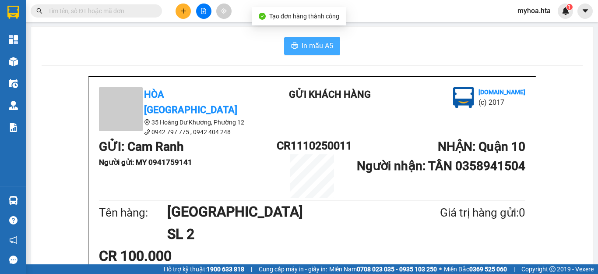
click at [314, 50] on span "In mẫu A5" at bounding box center [318, 45] width 32 height 11
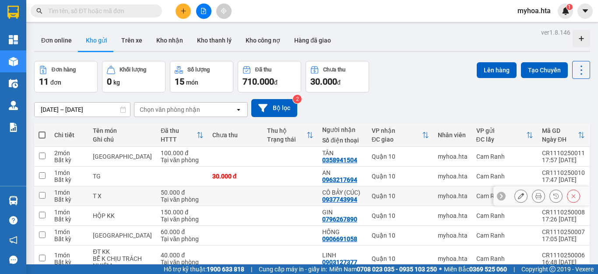
scroll to position [44, 0]
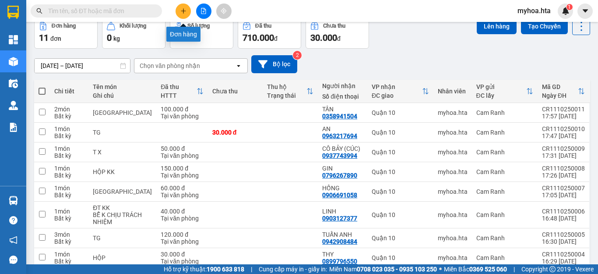
click at [187, 13] on button at bounding box center [183, 11] width 15 height 15
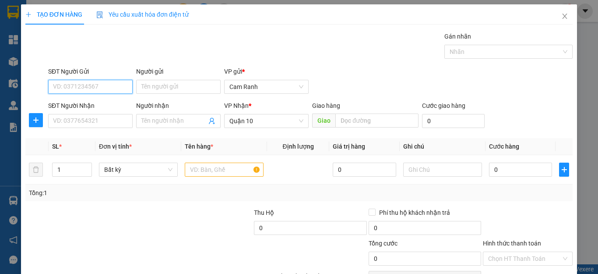
click at [103, 85] on input "SĐT Người Gửi" at bounding box center [90, 87] width 85 height 14
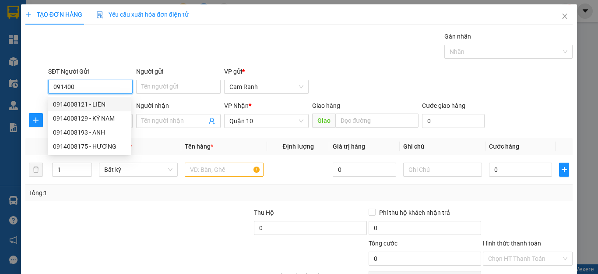
click at [80, 106] on div "0914008121 - LIÊN" at bounding box center [89, 104] width 73 height 10
type input "0914008121"
type input "LIÊN"
type input "30.000"
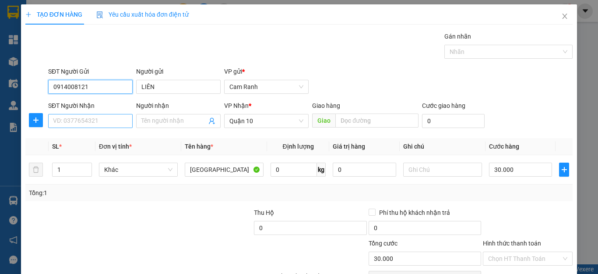
type input "0914008121"
click at [83, 125] on input "SĐT Người Nhận" at bounding box center [90, 121] width 85 height 14
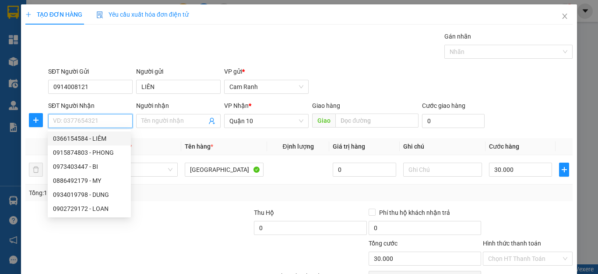
click at [111, 141] on div "0366154584 - LIÊM" at bounding box center [89, 139] width 73 height 10
type input "0366154584"
type input "LIÊM"
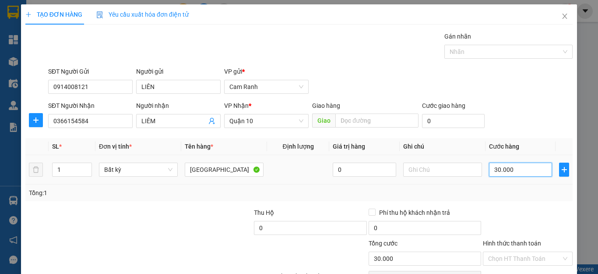
click at [505, 167] on input "30.000" at bounding box center [520, 170] width 63 height 14
type input "4"
type input "40"
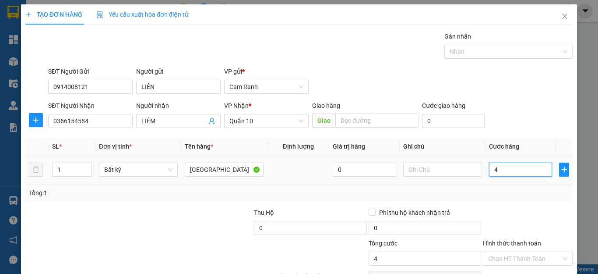
type input "40"
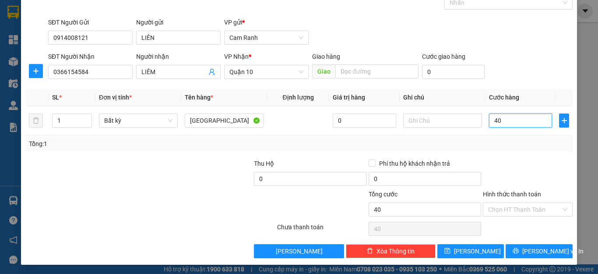
scroll to position [50, 0]
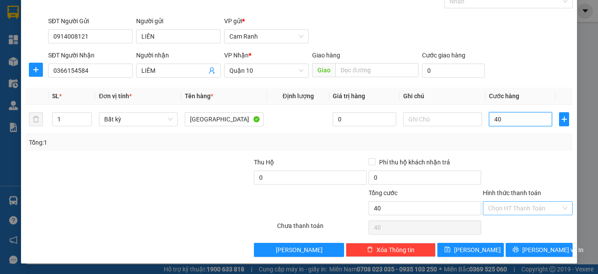
type input "40"
type input "40.000"
click at [516, 209] on input "Hình thức thanh toán" at bounding box center [524, 207] width 73 height 13
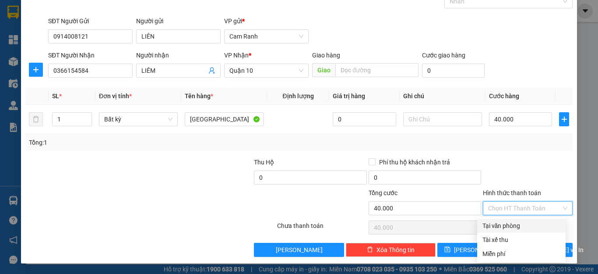
click at [520, 224] on div "Tại văn phòng" at bounding box center [522, 226] width 78 height 10
type input "0"
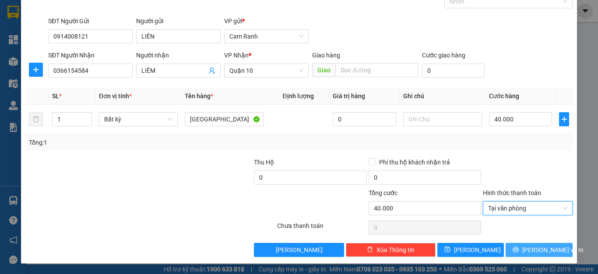
click at [522, 251] on button "Lưu và In" at bounding box center [539, 250] width 67 height 14
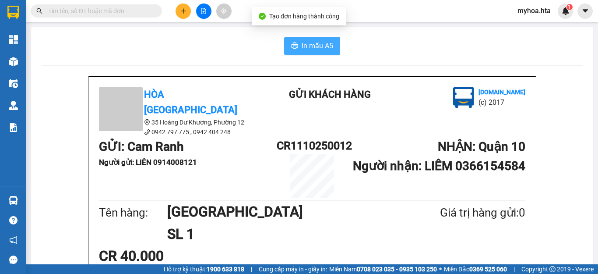
click at [318, 52] on button "In mẫu A5" at bounding box center [312, 46] width 56 height 18
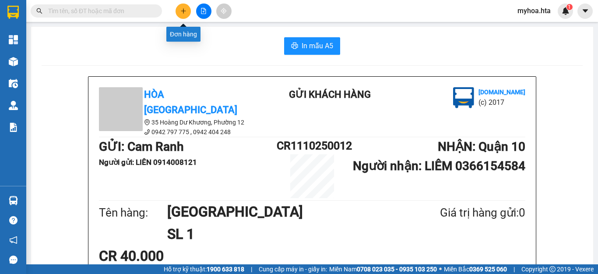
click at [181, 12] on icon "plus" at bounding box center [183, 11] width 6 height 6
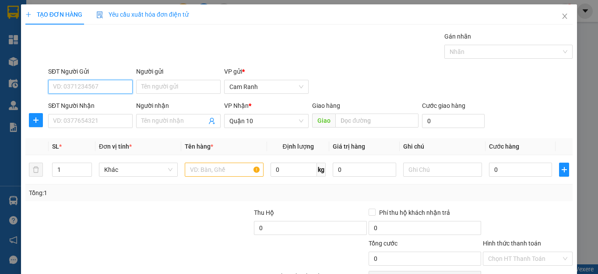
click at [99, 86] on input "SĐT Người Gửi" at bounding box center [90, 87] width 85 height 14
click at [99, 85] on input "SĐT Người Gửi" at bounding box center [90, 87] width 85 height 14
type input "0976278021"
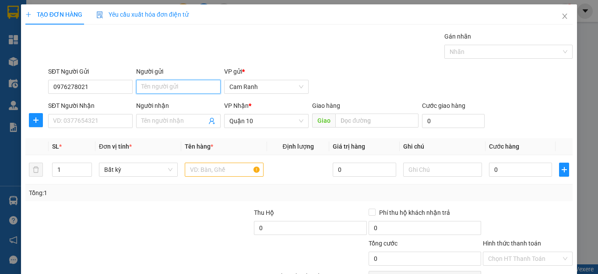
click at [161, 87] on input "Người gửi" at bounding box center [178, 87] width 85 height 14
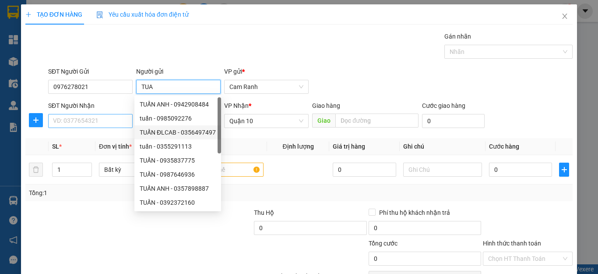
type input "TUA"
click at [101, 118] on input "SĐT Người Nhận" at bounding box center [90, 121] width 85 height 14
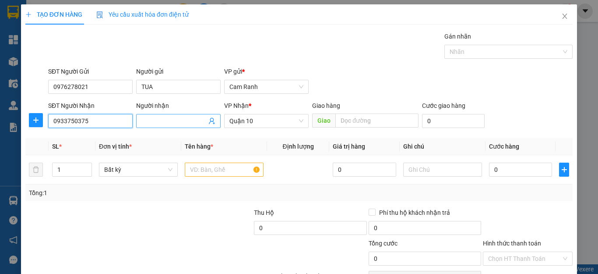
type input "0933750375"
click at [151, 120] on input "Người nhận" at bounding box center [173, 121] width 65 height 10
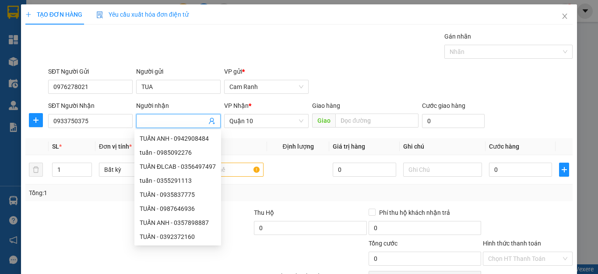
type input "S"
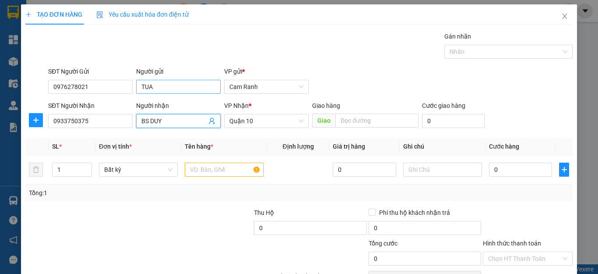
type input "BS DUY"
click at [162, 92] on input "TUA" at bounding box center [178, 87] width 85 height 14
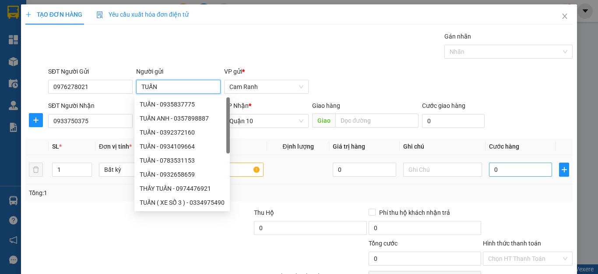
type input "TUẤN"
click at [513, 173] on input "0" at bounding box center [520, 170] width 63 height 14
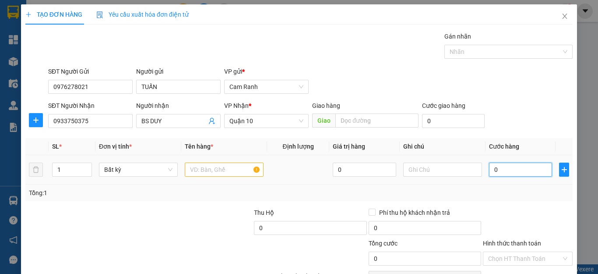
type input "4"
type input "40"
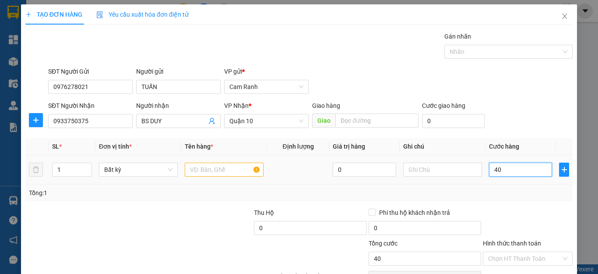
type input "40"
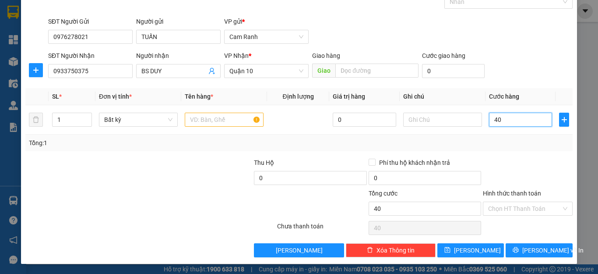
scroll to position [50, 0]
type input "40.000"
click at [203, 117] on input "text" at bounding box center [224, 119] width 79 height 14
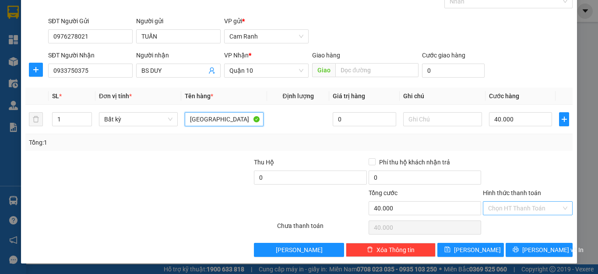
type input "[GEOGRAPHIC_DATA]"
click at [521, 211] on input "Hình thức thanh toán" at bounding box center [524, 207] width 73 height 13
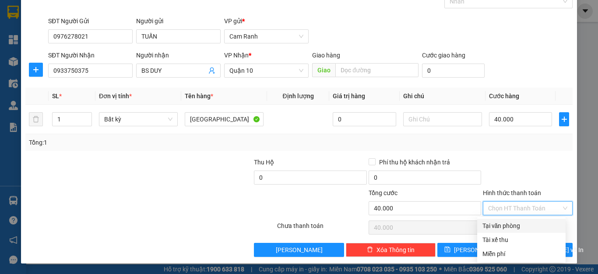
click at [516, 226] on div "Tại văn phòng" at bounding box center [522, 226] width 78 height 10
type input "0"
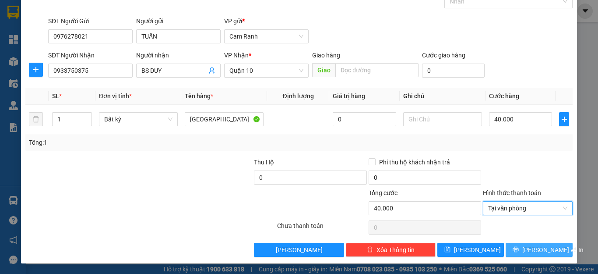
click at [512, 247] on button "Lưu và In" at bounding box center [539, 250] width 67 height 14
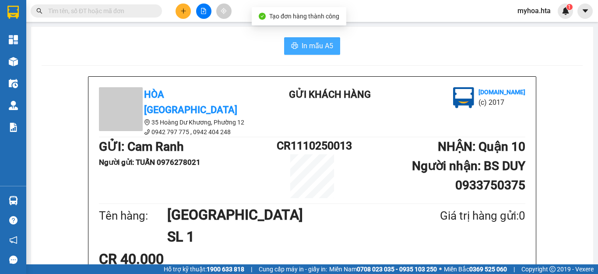
click at [319, 49] on span "In mẫu A5" at bounding box center [318, 45] width 32 height 11
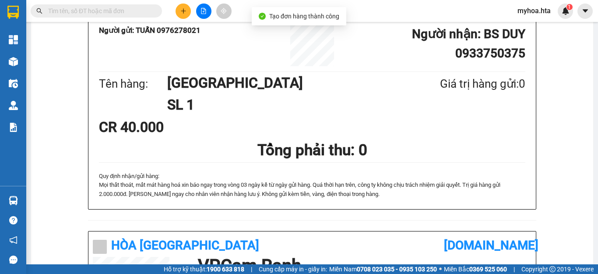
scroll to position [175, 0]
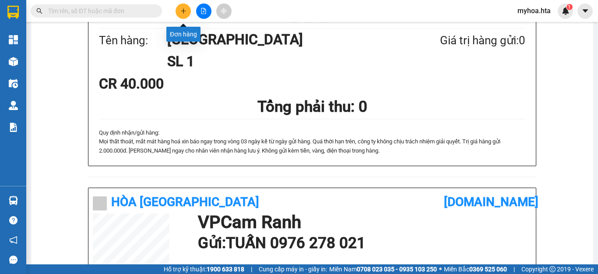
click at [179, 11] on button at bounding box center [183, 11] width 15 height 15
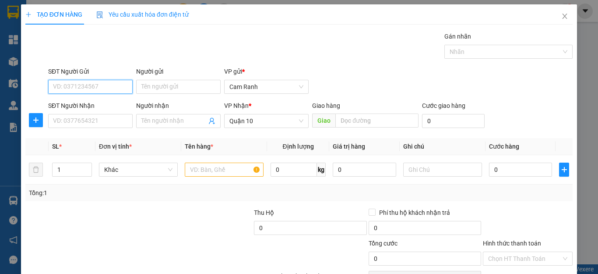
click at [112, 84] on input "SĐT Người Gửi" at bounding box center [90, 87] width 85 height 14
click at [101, 103] on div "0988672400 - LOAN" at bounding box center [89, 104] width 73 height 10
type input "0988672400"
type input "LOAN"
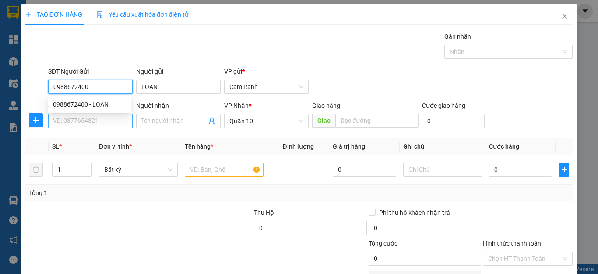
type input "0988672400"
type input "30.000"
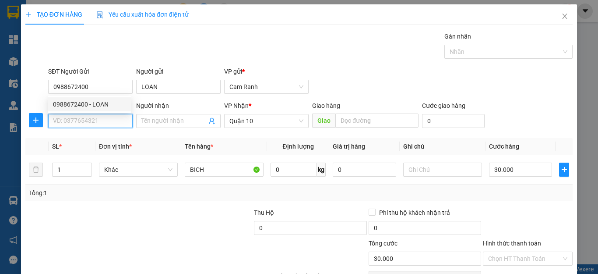
click at [97, 120] on input "SĐT Người Nhận" at bounding box center [90, 121] width 85 height 14
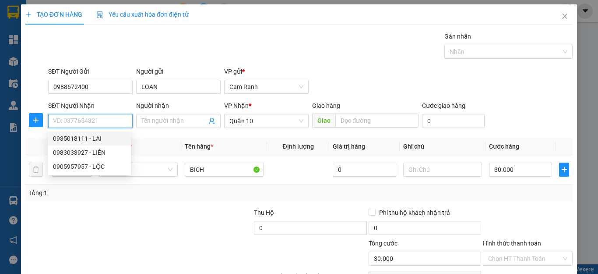
click at [95, 136] on div "0935018111 - LAI" at bounding box center [89, 139] width 73 height 10
type input "0935018111"
type input "LAI"
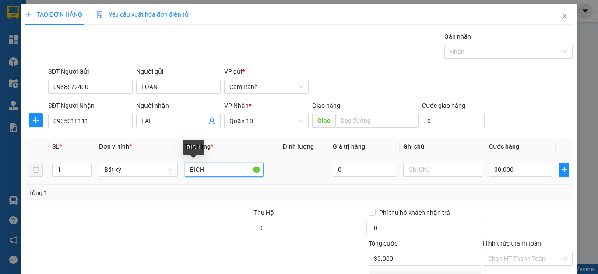
drag, startPoint x: 223, startPoint y: 170, endPoint x: 142, endPoint y: 152, distance: 83.4
click at [147, 172] on tr "1 Bất kỳ BICH 0 30.000" at bounding box center [299, 169] width 548 height 29
type input "[GEOGRAPHIC_DATA]"
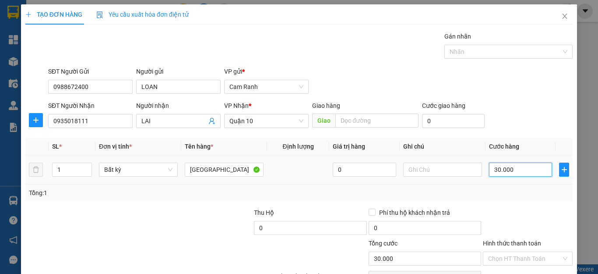
click at [497, 168] on input "30.000" at bounding box center [520, 170] width 63 height 14
type input "5"
type input "50"
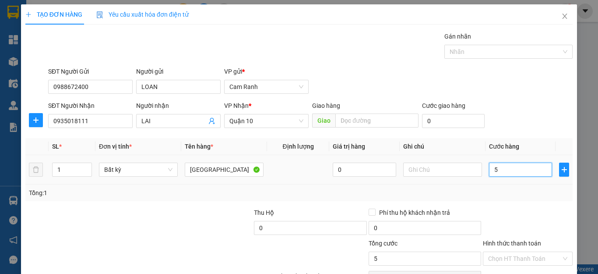
type input "50"
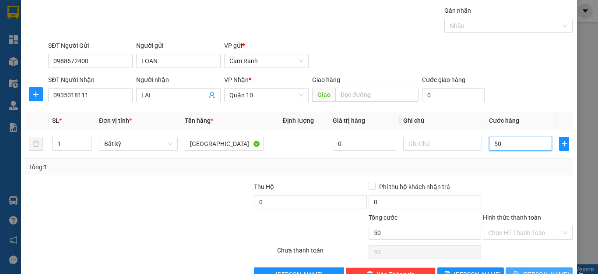
scroll to position [50, 0]
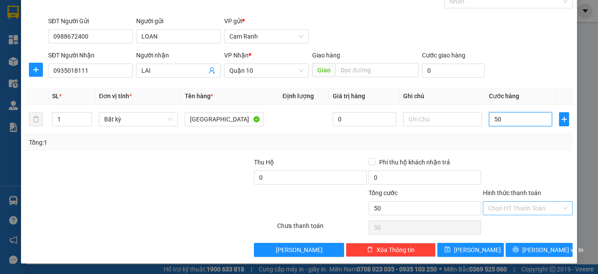
type input "50"
type input "50.000"
click at [520, 208] on input "Hình thức thanh toán" at bounding box center [524, 207] width 73 height 13
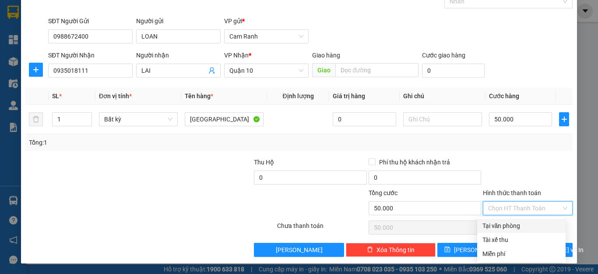
click at [512, 224] on div "Tại văn phòng" at bounding box center [522, 226] width 78 height 10
type input "0"
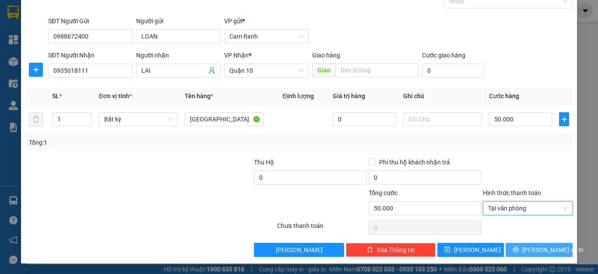
click at [508, 243] on button "Lưu và In" at bounding box center [539, 250] width 67 height 14
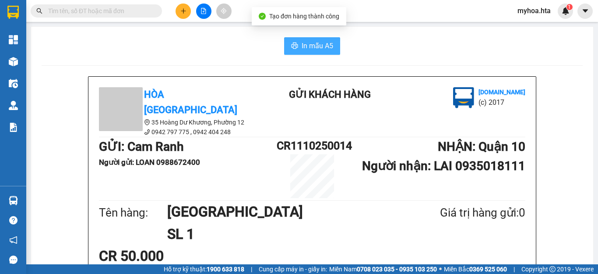
click at [322, 48] on span "In mẫu A5" at bounding box center [318, 45] width 32 height 11
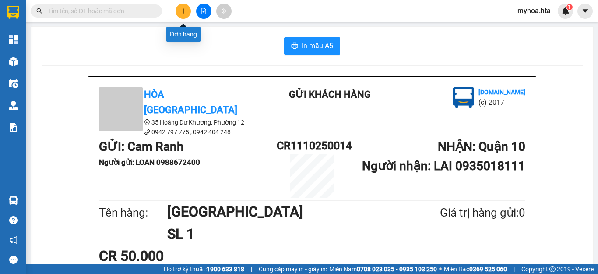
click at [178, 11] on button at bounding box center [183, 11] width 15 height 15
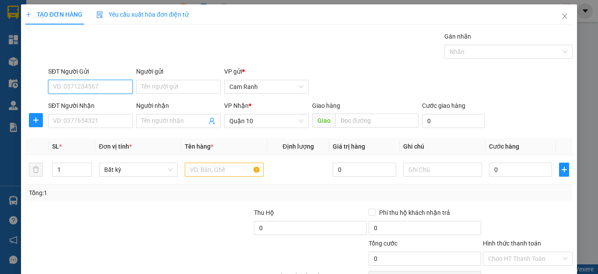
click at [104, 86] on input "SĐT Người Gửi" at bounding box center [90, 87] width 85 height 14
drag, startPoint x: 98, startPoint y: 100, endPoint x: 95, endPoint y: 120, distance: 20.8
click at [96, 106] on div "0983019598 - HOA" at bounding box center [89, 104] width 73 height 10
type input "0983019598"
type input "HOA"
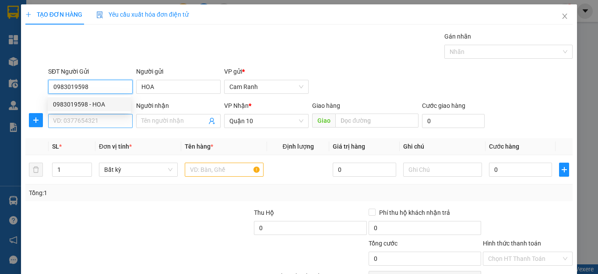
type input "0983019598"
type input "50.000"
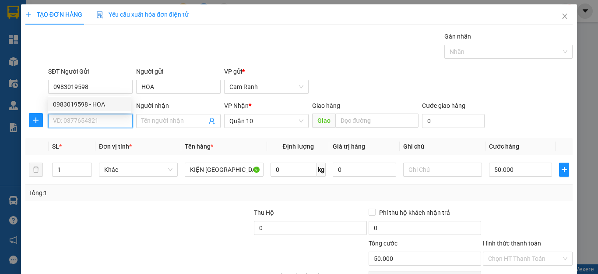
click at [95, 120] on input "SĐT Người Nhận" at bounding box center [90, 121] width 85 height 14
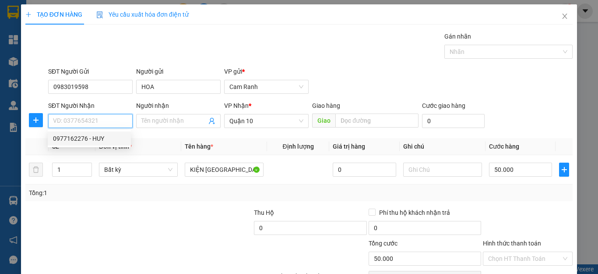
click at [102, 139] on div "0977162276 - HUY" at bounding box center [89, 139] width 73 height 10
type input "0977162276"
type input "HUY"
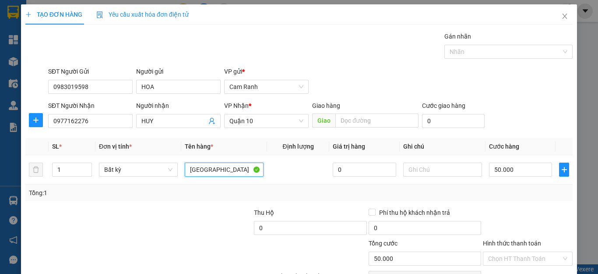
drag, startPoint x: 200, startPoint y: 171, endPoint x: 158, endPoint y: 186, distance: 44.3
click at [158, 186] on div "SL * Đơn vị tính * Tên hàng * Định lượng Giá trị hàng Ghi chú Cước hàng 1 Bất k…" at bounding box center [299, 169] width 548 height 63
drag, startPoint x: 193, startPoint y: 172, endPoint x: 169, endPoint y: 184, distance: 27.0
click at [169, 184] on tr "1 Bất kỳ TX 0 50.000" at bounding box center [299, 169] width 548 height 29
type input "[GEOGRAPHIC_DATA]"
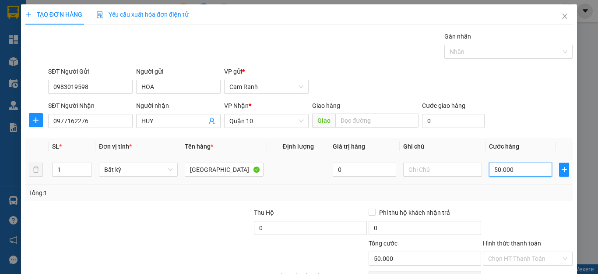
click at [513, 170] on input "50.000" at bounding box center [520, 170] width 63 height 14
type input "4"
type input "40"
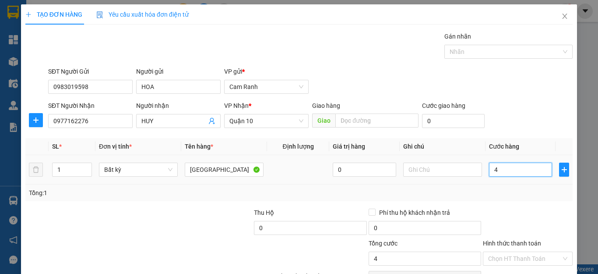
type input "40"
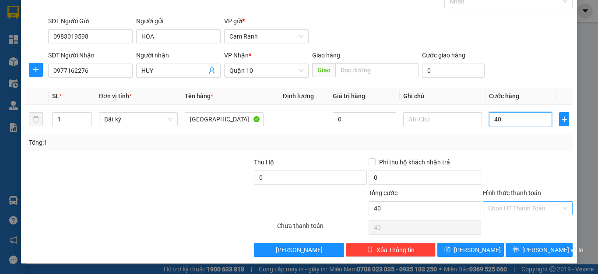
type input "40"
type input "40.000"
click at [506, 211] on input "Hình thức thanh toán" at bounding box center [524, 207] width 73 height 13
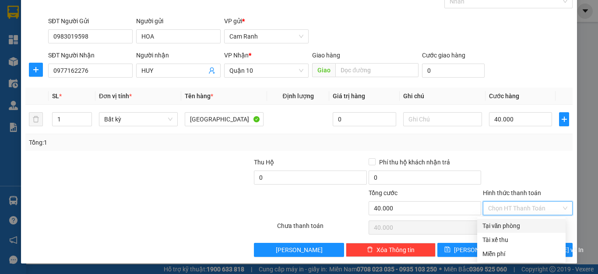
click at [505, 224] on div "Tại văn phòng" at bounding box center [522, 226] width 78 height 10
type input "0"
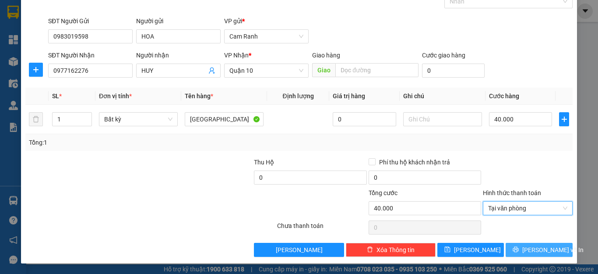
click at [522, 256] on button "Lưu và In" at bounding box center [539, 250] width 67 height 14
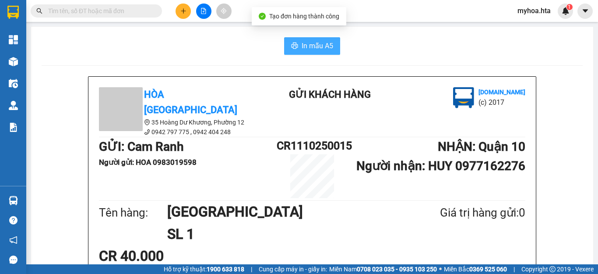
click at [325, 51] on span "In mẫu A5" at bounding box center [318, 45] width 32 height 11
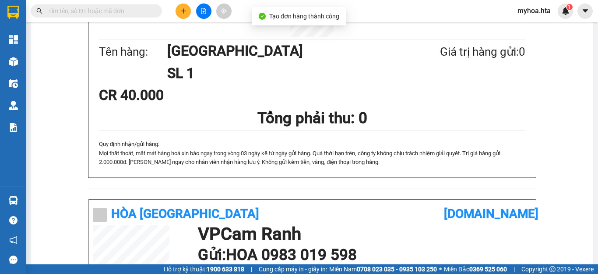
scroll to position [175, 0]
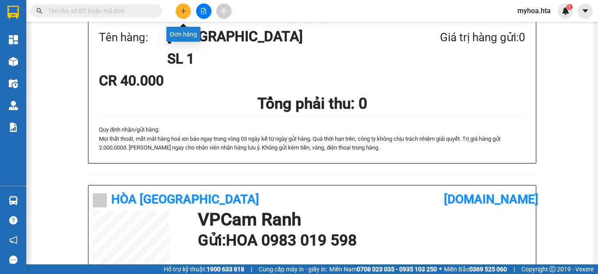
click at [180, 13] on icon "plus" at bounding box center [183, 11] width 6 height 6
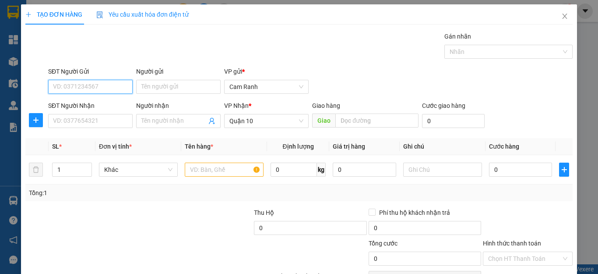
click at [92, 82] on input "SĐT Người Gửi" at bounding box center [90, 87] width 85 height 14
click at [92, 84] on input "SĐT Người Gửi" at bounding box center [90, 87] width 85 height 14
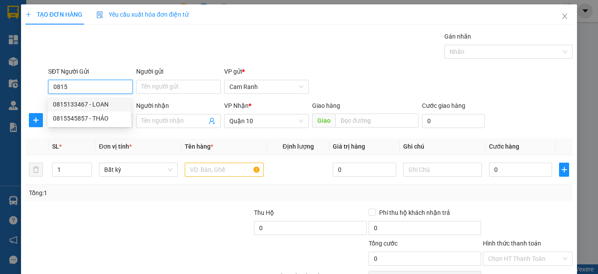
click at [84, 103] on div "0815133467 - LOAN" at bounding box center [89, 104] width 73 height 10
type input "0815133467"
type input "LOAN"
type input "40.000"
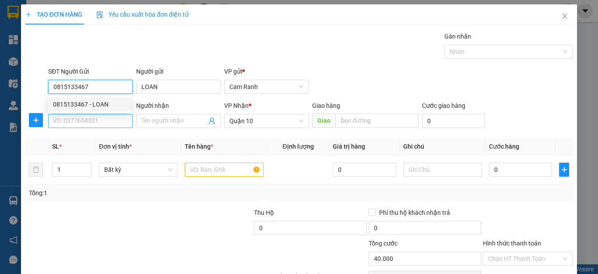
type input "0815133467"
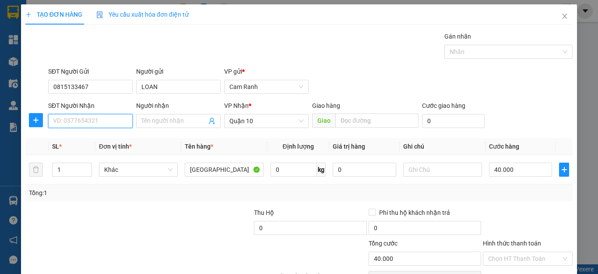
click at [83, 115] on input "SĐT Người Nhận" at bounding box center [90, 121] width 85 height 14
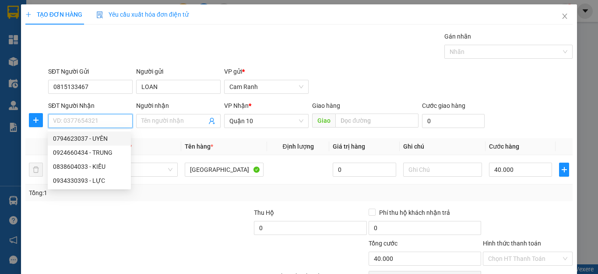
click at [89, 138] on div "0794623037 - UYÊN" at bounding box center [89, 139] width 73 height 10
type input "0794623037"
type input "UYÊN"
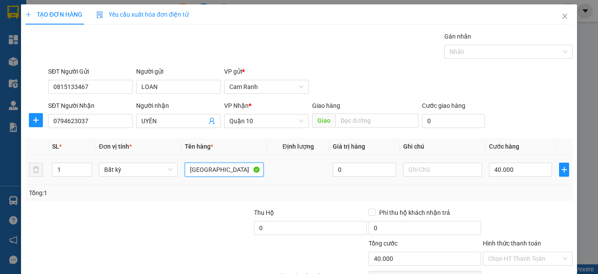
drag, startPoint x: 198, startPoint y: 171, endPoint x: 129, endPoint y: 177, distance: 69.0
click at [148, 180] on tr "1 Bất kỳ TX 0 40.000" at bounding box center [299, 169] width 548 height 29
type input "GÓI HỒNG"
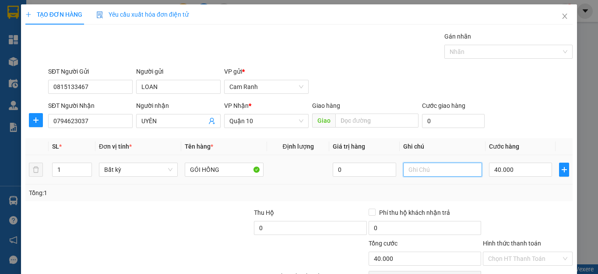
click at [420, 166] on input "text" at bounding box center [442, 170] width 79 height 14
type input "A"
drag, startPoint x: 423, startPoint y: 172, endPoint x: 396, endPoint y: 170, distance: 26.4
click at [403, 173] on input "ACF" at bounding box center [442, 170] width 79 height 14
type input "CAFE"
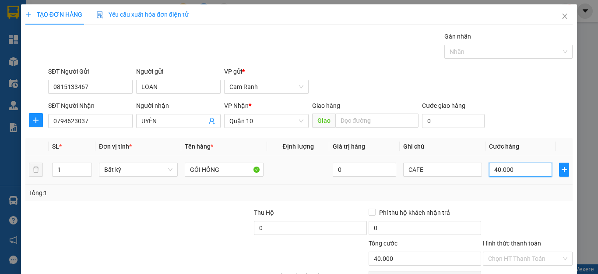
click at [519, 169] on input "40.000" at bounding box center [520, 170] width 63 height 14
type input "3"
type input "30"
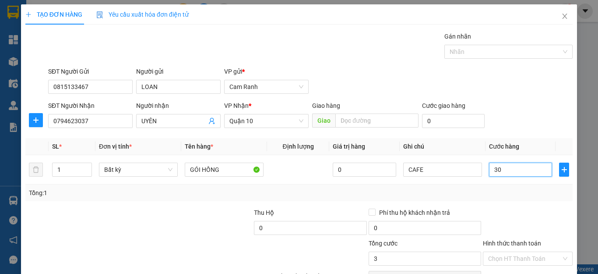
type input "30"
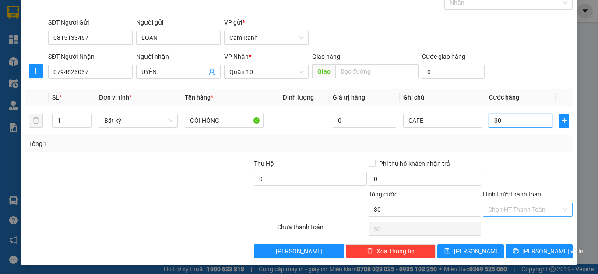
scroll to position [50, 0]
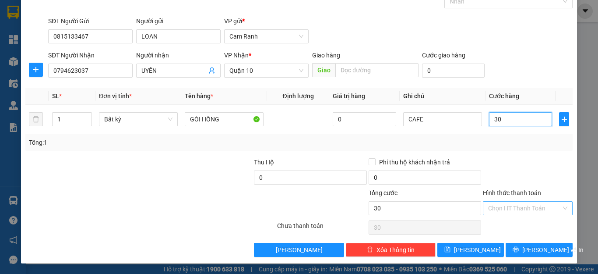
type input "30"
type input "30.000"
click at [526, 207] on input "Hình thức thanh toán" at bounding box center [524, 207] width 73 height 13
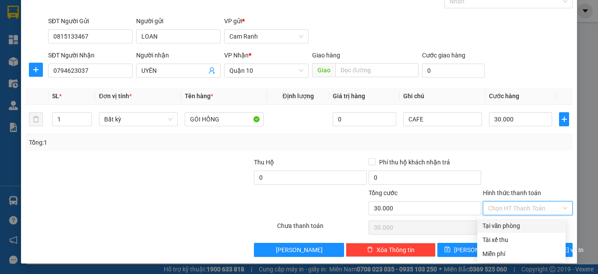
click at [525, 230] on div "Tại văn phòng" at bounding box center [522, 226] width 78 height 10
type input "0"
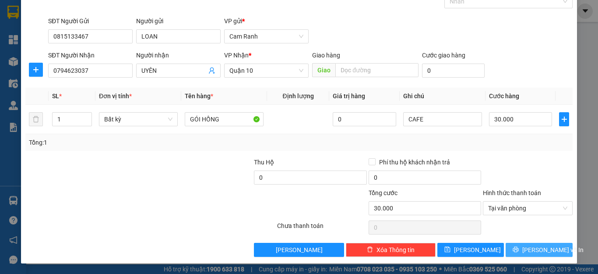
click at [526, 249] on span "Lưu và In" at bounding box center [553, 250] width 61 height 10
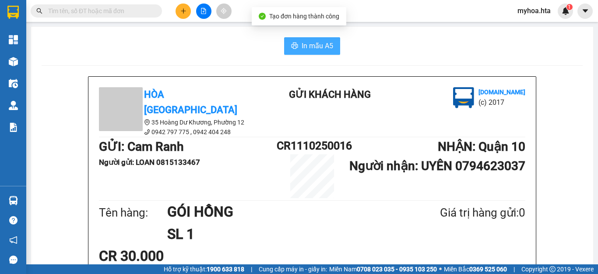
click at [318, 47] on span "In mẫu A5" at bounding box center [318, 45] width 32 height 11
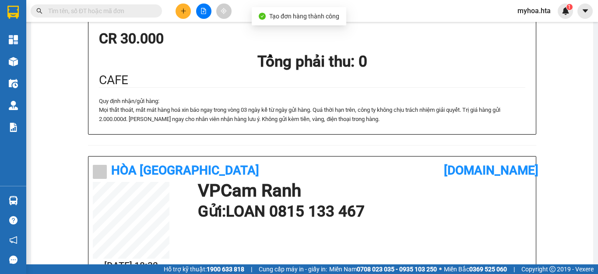
scroll to position [219, 0]
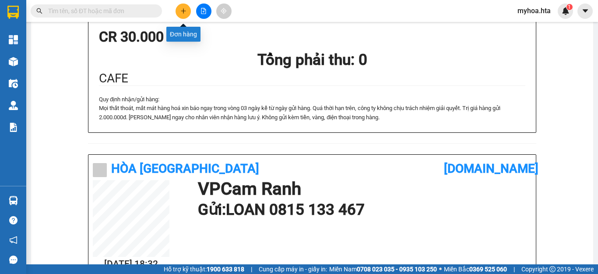
click at [187, 12] on button at bounding box center [183, 11] width 15 height 15
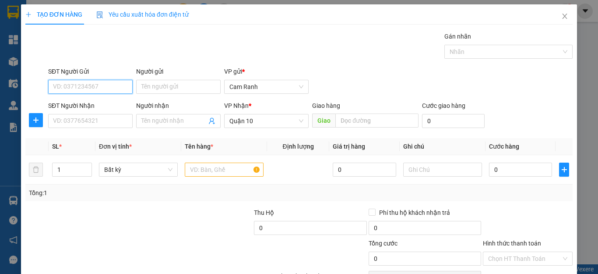
click at [99, 81] on input "SĐT Người Gửi" at bounding box center [90, 87] width 85 height 14
click at [97, 82] on input "SĐT Người Gửi" at bounding box center [90, 87] width 85 height 14
click at [106, 110] on div "0914424109 - CHÌ" at bounding box center [89, 104] width 83 height 14
type input "0914424109"
type input "CHÌ"
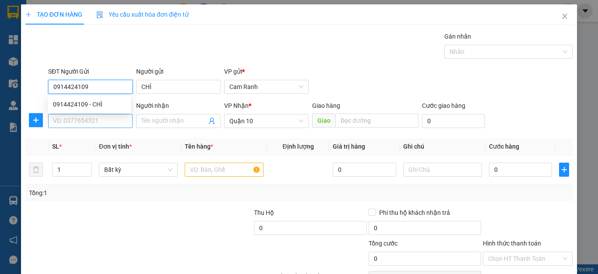
type input "0914424109"
type input "50.000"
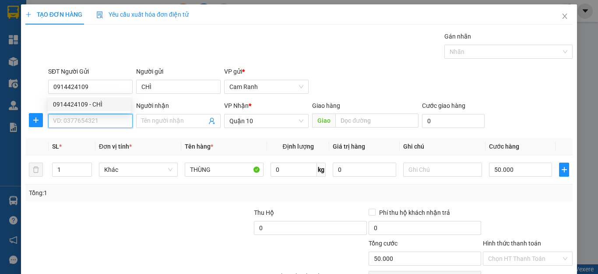
click at [104, 116] on input "SĐT Người Nhận" at bounding box center [90, 121] width 85 height 14
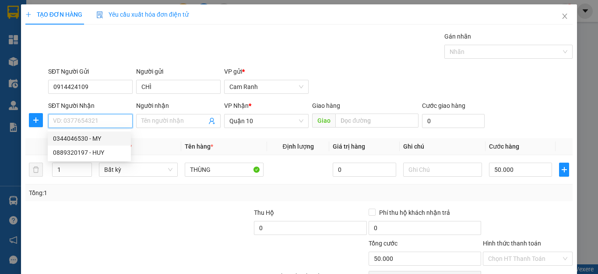
click at [107, 138] on div "0344046530 - MY" at bounding box center [89, 139] width 73 height 10
type input "0344046530"
type input "MY"
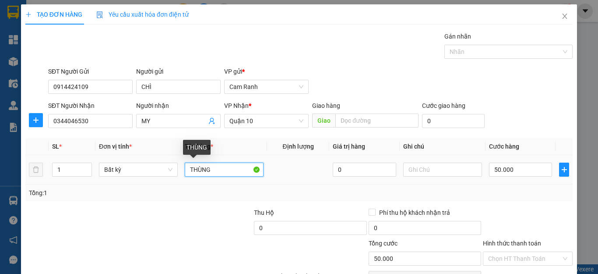
drag, startPoint x: 223, startPoint y: 171, endPoint x: 141, endPoint y: 104, distance: 106.5
click at [166, 163] on tr "1 Bất kỳ THÙNG 0 50.000" at bounding box center [299, 169] width 548 height 29
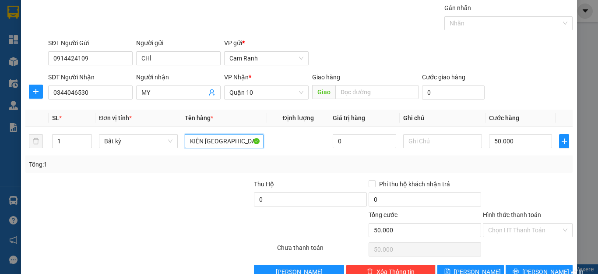
scroll to position [50, 0]
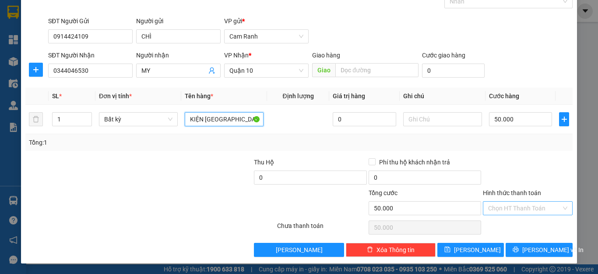
type input "KIỆN [GEOGRAPHIC_DATA]"
click at [523, 211] on input "Hình thức thanh toán" at bounding box center [524, 207] width 73 height 13
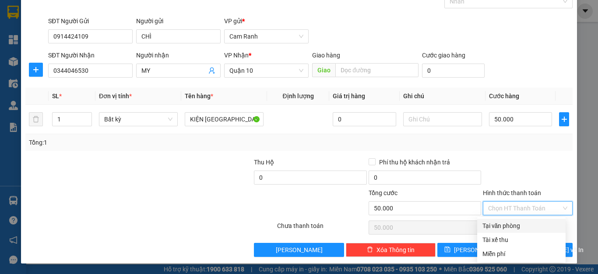
drag, startPoint x: 518, startPoint y: 226, endPoint x: 518, endPoint y: 236, distance: 10.5
click at [518, 226] on div "Tại văn phòng" at bounding box center [522, 226] width 78 height 10
type input "0"
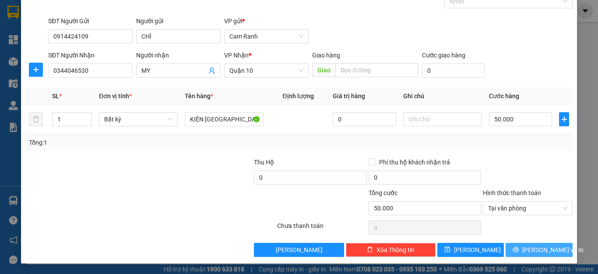
click at [520, 245] on button "Lưu và In" at bounding box center [539, 250] width 67 height 14
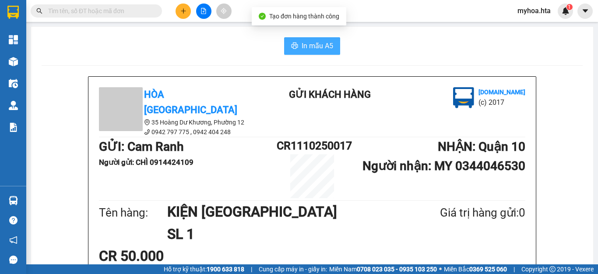
click at [297, 47] on button "In mẫu A5" at bounding box center [312, 46] width 56 height 18
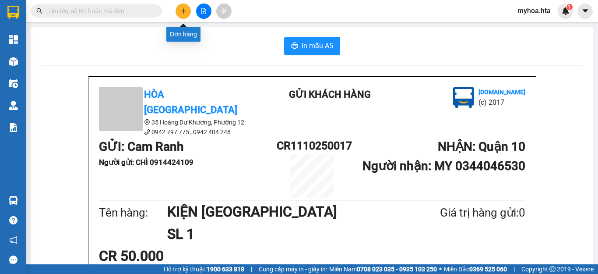
click at [188, 8] on button at bounding box center [183, 11] width 15 height 15
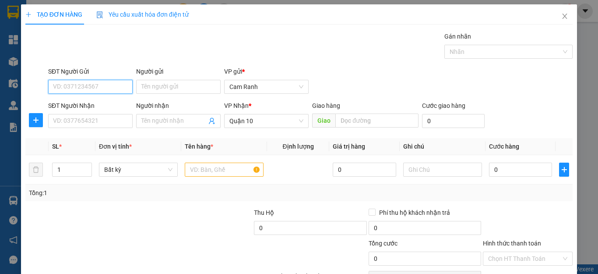
click at [114, 89] on input "SĐT Người Gửi" at bounding box center [90, 87] width 85 height 14
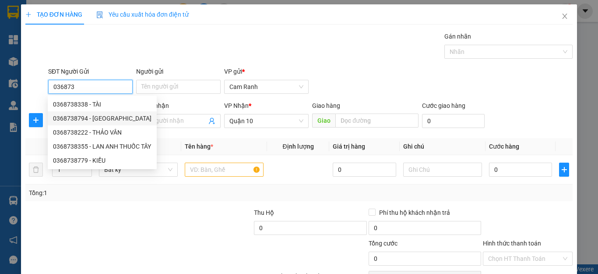
click at [101, 118] on div "0368738794 - NGA" at bounding box center [102, 118] width 99 height 10
type input "0368738794"
type input "NGA"
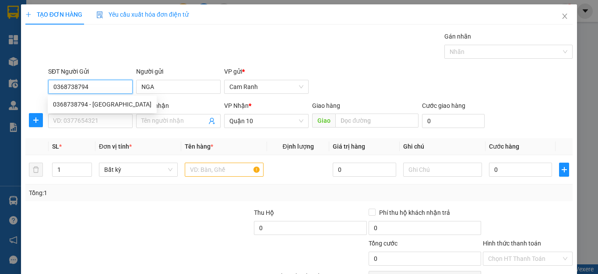
type input "0368738794"
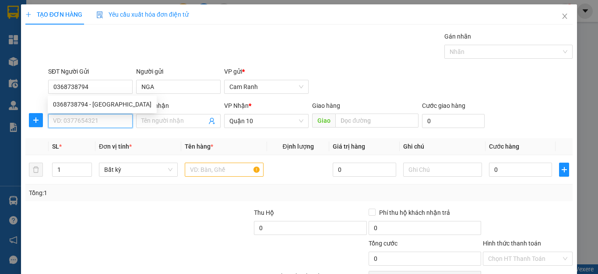
type input "50.000"
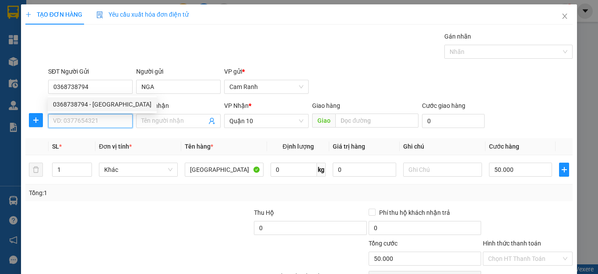
click at [101, 118] on input "SĐT Người Nhận" at bounding box center [90, 121] width 85 height 14
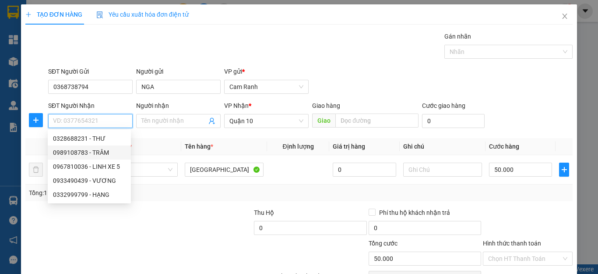
click at [78, 151] on div "0989108783 - TRÂM" at bounding box center [89, 153] width 73 height 10
type input "0989108783"
type input "TRÂM"
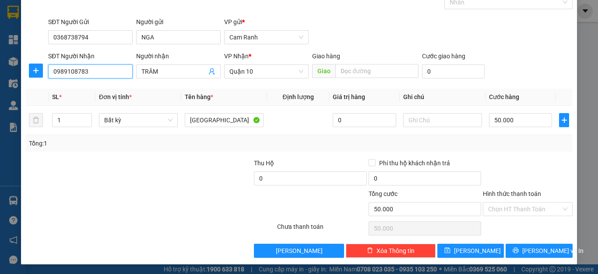
scroll to position [50, 0]
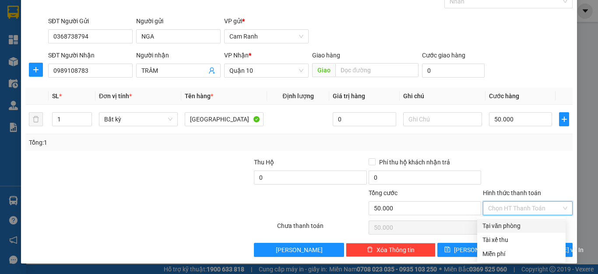
click at [512, 205] on input "Hình thức thanh toán" at bounding box center [524, 207] width 73 height 13
click at [512, 230] on div "Tại văn phòng" at bounding box center [522, 226] width 78 height 10
type input "0"
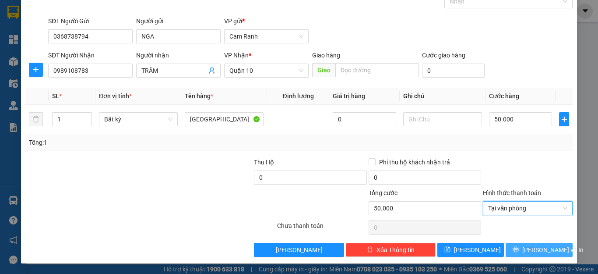
click at [518, 248] on icon "printer" at bounding box center [516, 250] width 6 height 6
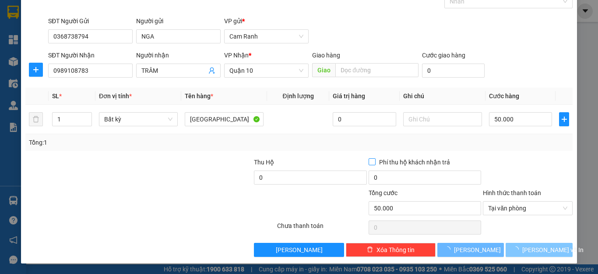
scroll to position [31, 0]
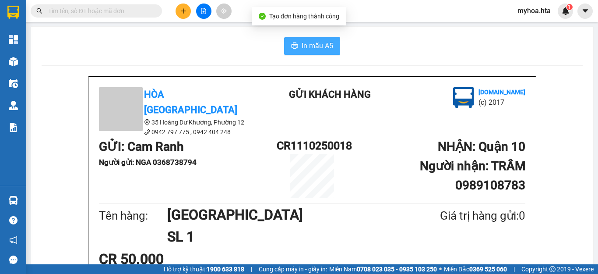
click at [303, 44] on span "In mẫu A5" at bounding box center [318, 45] width 32 height 11
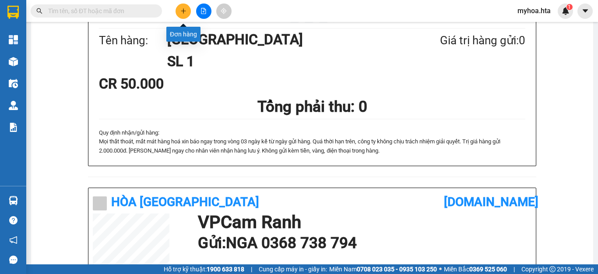
click at [184, 17] on button at bounding box center [183, 11] width 15 height 15
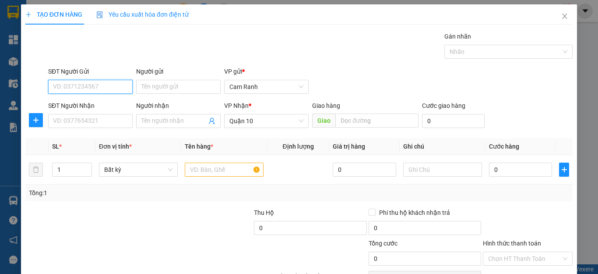
click at [90, 88] on input "SĐT Người Gửi" at bounding box center [90, 87] width 85 height 14
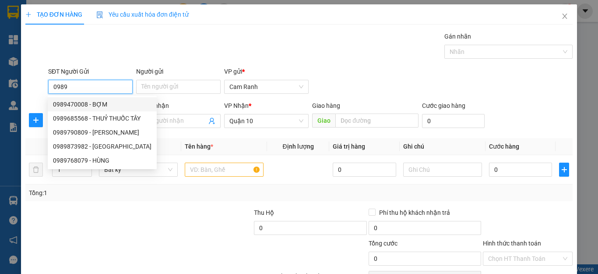
click at [90, 107] on div "0989470008 - BỢM" at bounding box center [102, 104] width 99 height 10
type input "0989470008"
type input "BỢM"
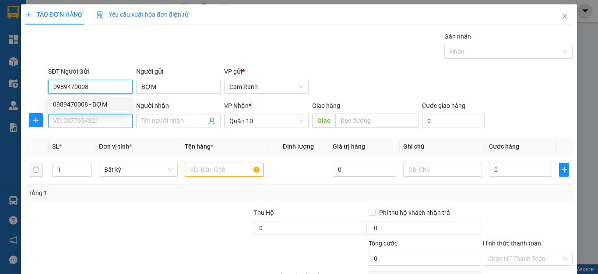
type input "60.000"
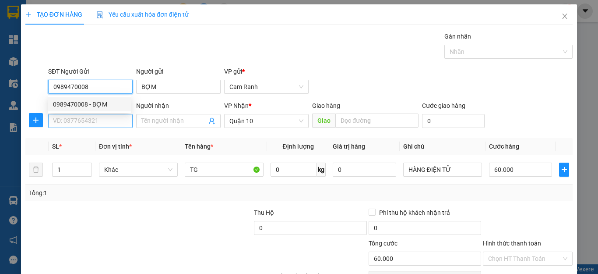
type input "0989470008"
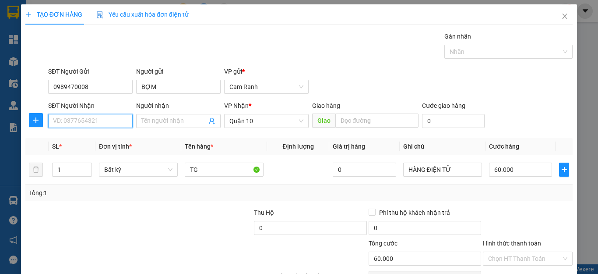
click at [88, 120] on input "SĐT Người Nhận" at bounding box center [90, 121] width 85 height 14
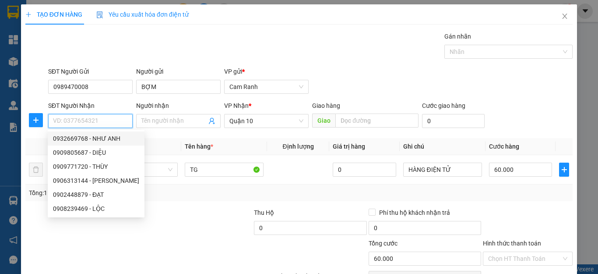
click at [109, 138] on div "0932669768 - NHƯ ANH" at bounding box center [96, 139] width 86 height 10
type input "0932669768"
type input "NHƯ ANH"
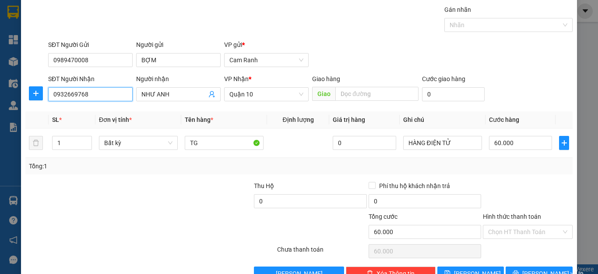
scroll to position [50, 0]
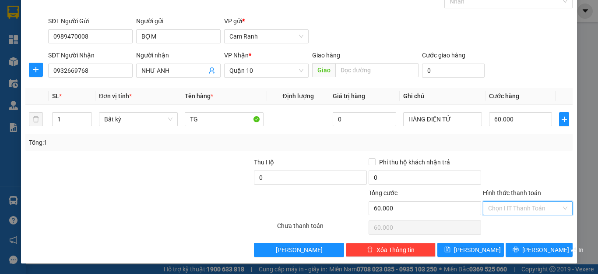
click at [532, 201] on input "Hình thức thanh toán" at bounding box center [524, 207] width 73 height 13
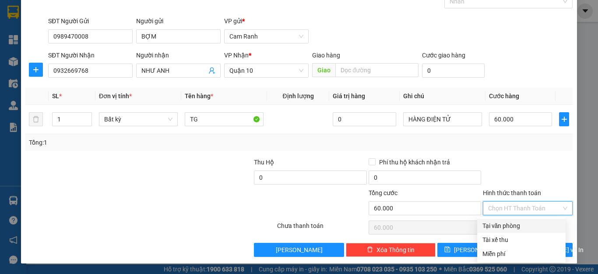
click at [516, 229] on div "Tại văn phòng" at bounding box center [522, 226] width 78 height 10
type input "0"
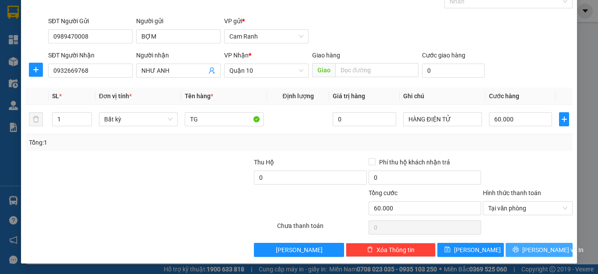
click at [518, 251] on icon "printer" at bounding box center [516, 249] width 6 height 6
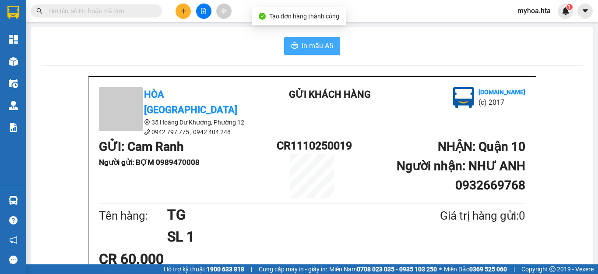
click at [311, 42] on span "In mẫu A5" at bounding box center [318, 45] width 32 height 11
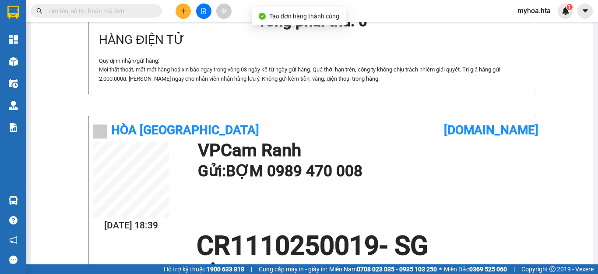
scroll to position [263, 0]
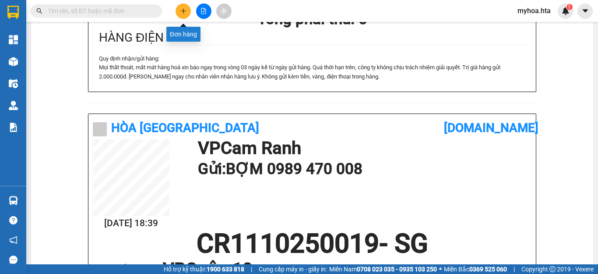
click at [180, 7] on button at bounding box center [183, 11] width 15 height 15
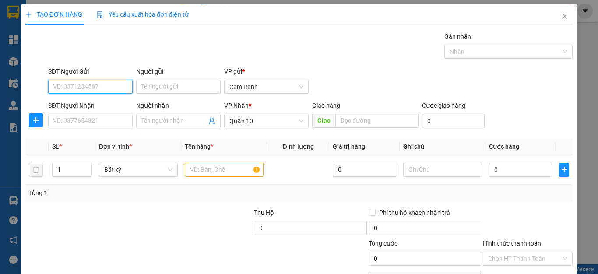
click at [119, 89] on input "SĐT Người Gửi" at bounding box center [90, 87] width 85 height 14
click at [93, 106] on div "0373273209 - NHUẨN" at bounding box center [89, 104] width 73 height 10
type input "0373273209"
type input "NHUẨN"
type input "40.000"
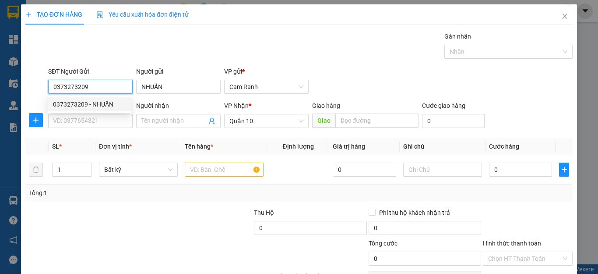
type input "40.000"
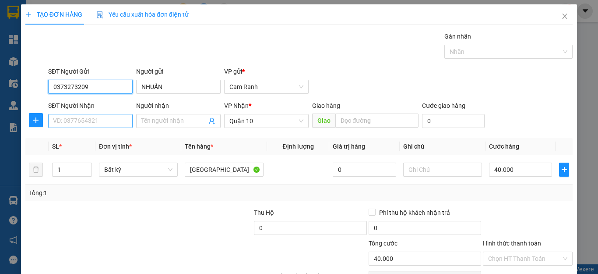
type input "0373273209"
click at [102, 117] on input "SĐT Người Nhận" at bounding box center [90, 121] width 85 height 14
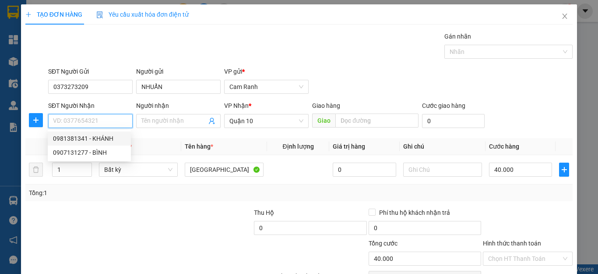
click at [99, 142] on div "0981381341 - KHÁNH" at bounding box center [89, 139] width 73 height 10
type input "0981381341"
type input "KHÁNH"
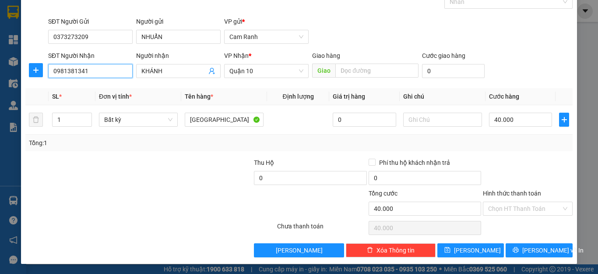
scroll to position [50, 0]
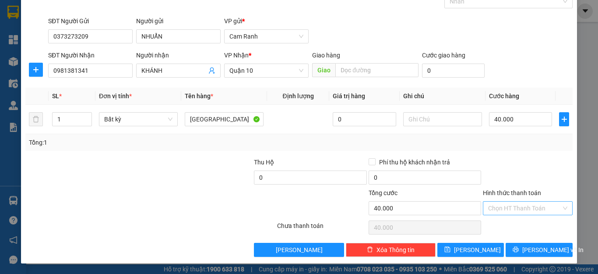
click at [539, 208] on input "Hình thức thanh toán" at bounding box center [524, 207] width 73 height 13
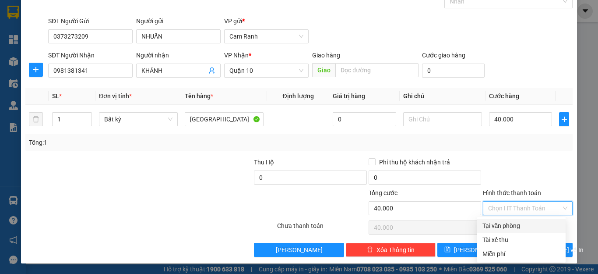
click at [531, 226] on div "Tại văn phòng" at bounding box center [522, 226] width 78 height 10
type input "0"
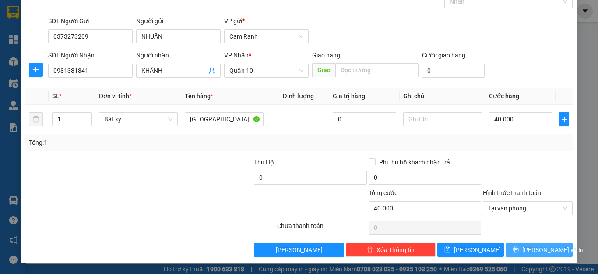
click at [530, 254] on button "Lưu và In" at bounding box center [539, 250] width 67 height 14
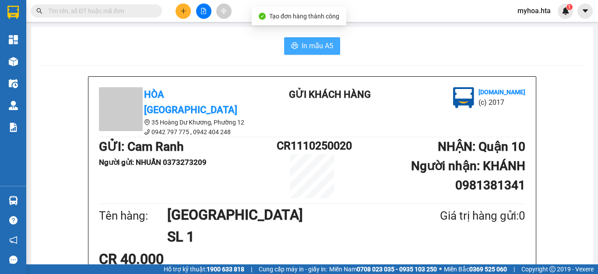
click at [294, 48] on icon "printer" at bounding box center [295, 45] width 7 height 6
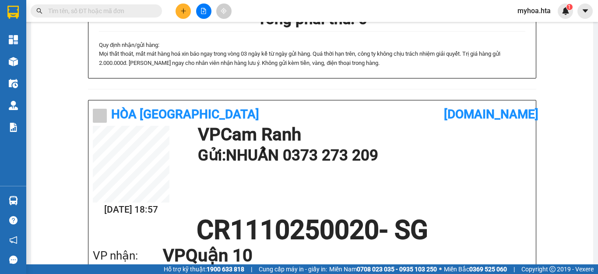
click at [187, 18] on div at bounding box center [204, 11] width 66 height 15
click at [184, 14] on button at bounding box center [183, 11] width 15 height 15
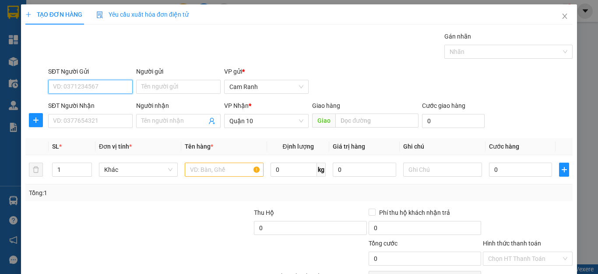
click at [99, 86] on input "SĐT Người Gửi" at bounding box center [90, 87] width 85 height 14
click at [99, 88] on input "SĐT Người Gửi" at bounding box center [90, 87] width 85 height 14
drag, startPoint x: 95, startPoint y: 93, endPoint x: 53, endPoint y: 93, distance: 42.9
click at [53, 93] on input "038414" at bounding box center [90, 87] width 85 height 14
click at [88, 107] on div "0386147892 - BẠO" at bounding box center [89, 104] width 73 height 10
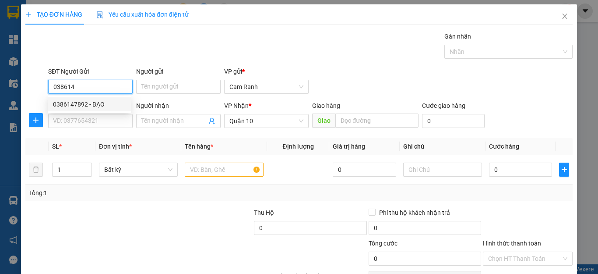
type input "0386147892"
type input "BẠO"
type input "50.000"
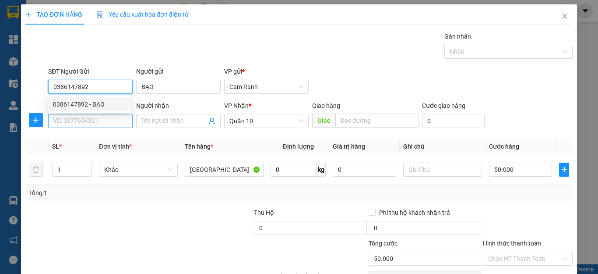
type input "0386147892"
click at [90, 118] on input "SĐT Người Nhận" at bounding box center [90, 121] width 85 height 14
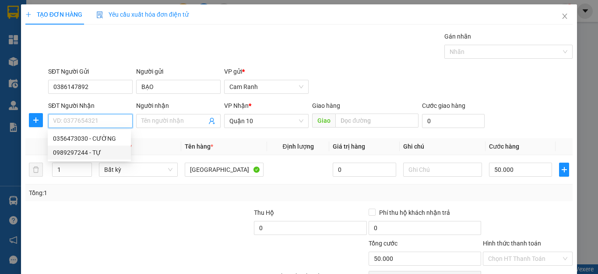
click at [98, 152] on div "0989297244 - TỰ" at bounding box center [89, 153] width 73 height 10
type input "0989297244"
type input "TỰ"
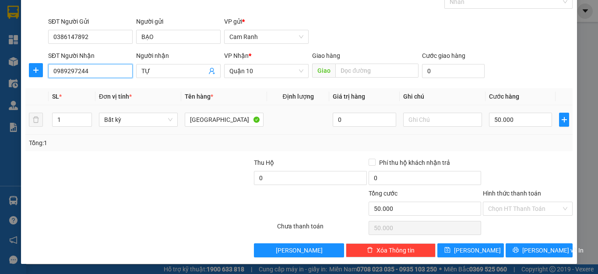
scroll to position [50, 0]
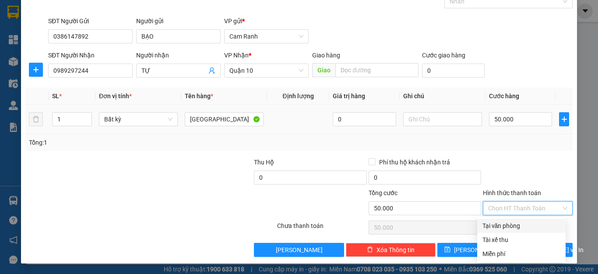
drag, startPoint x: 511, startPoint y: 204, endPoint x: 511, endPoint y: 213, distance: 9.2
click at [511, 213] on input "Hình thức thanh toán" at bounding box center [524, 207] width 73 height 13
click at [509, 223] on div "Tại văn phòng" at bounding box center [522, 226] width 78 height 10
type input "0"
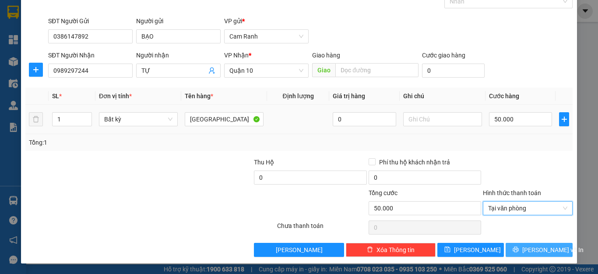
click at [530, 252] on span "Lưu và In" at bounding box center [553, 250] width 61 height 10
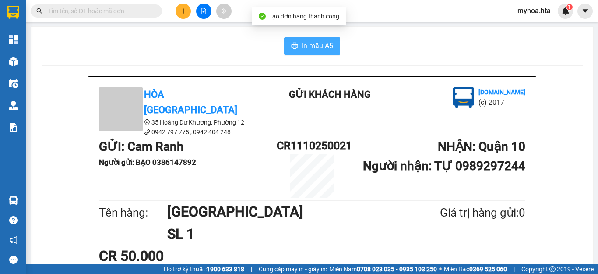
click at [322, 51] on span "In mẫu A5" at bounding box center [318, 45] width 32 height 11
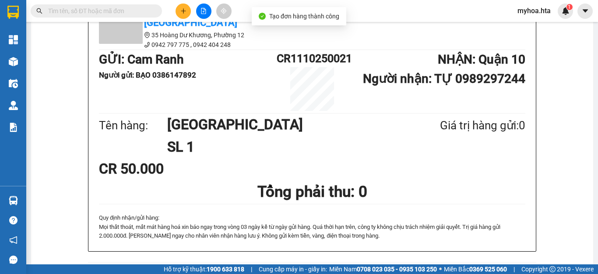
scroll to position [263, 0]
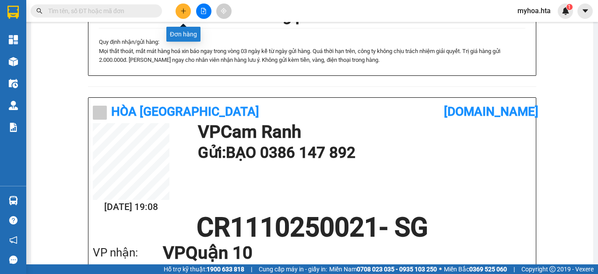
click at [183, 10] on icon "plus" at bounding box center [183, 11] width 6 height 6
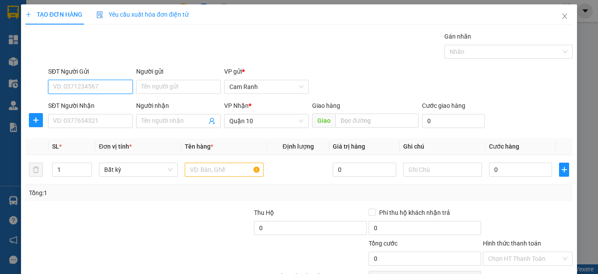
click at [108, 86] on input "SĐT Người Gửi" at bounding box center [90, 87] width 85 height 14
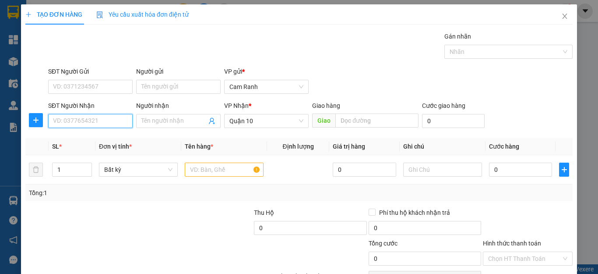
click at [104, 120] on input "SĐT Người Nhận" at bounding box center [90, 121] width 85 height 14
click at [104, 141] on div "0935088080 - HƯNG" at bounding box center [89, 139] width 73 height 10
type input "0935088080"
type input "HƯNG"
type input "250.000"
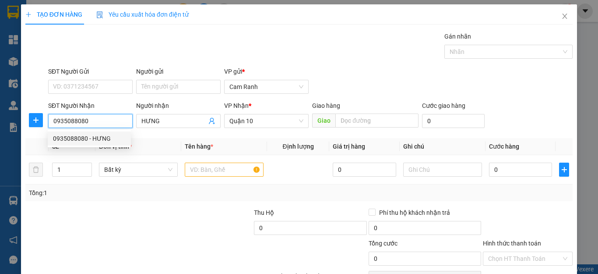
type input "250.000"
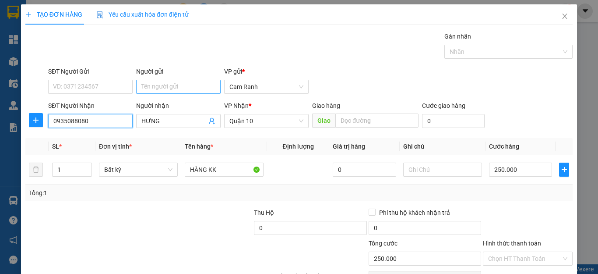
type input "0935088080"
click at [148, 83] on input "Người gửi" at bounding box center [178, 87] width 85 height 14
type input "NGỌC"
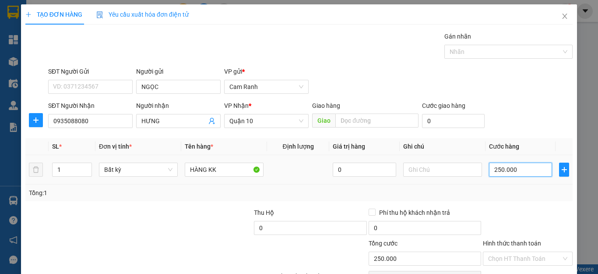
click at [496, 173] on input "250.000" at bounding box center [520, 170] width 63 height 14
type input "4"
type input "40"
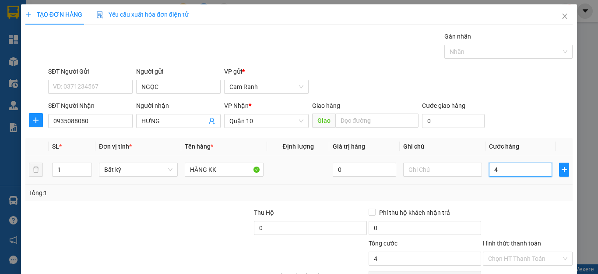
type input "40"
type input "400"
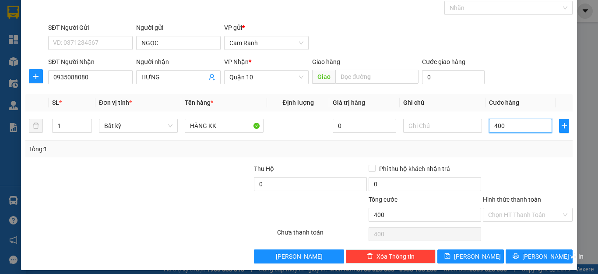
scroll to position [50, 0]
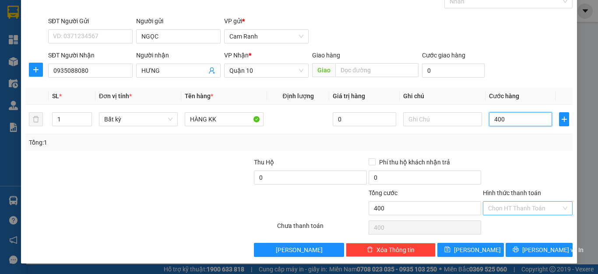
type input "400"
type input "400.000"
click at [534, 205] on input "Hình thức thanh toán" at bounding box center [524, 207] width 73 height 13
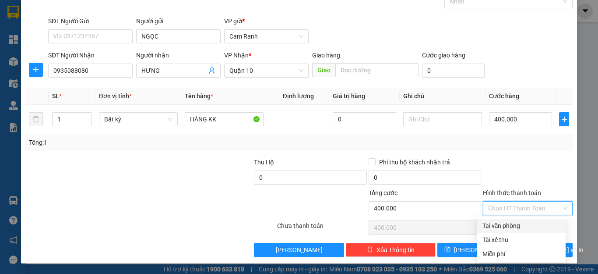
click at [530, 226] on div "Tại văn phòng" at bounding box center [522, 226] width 78 height 10
type input "0"
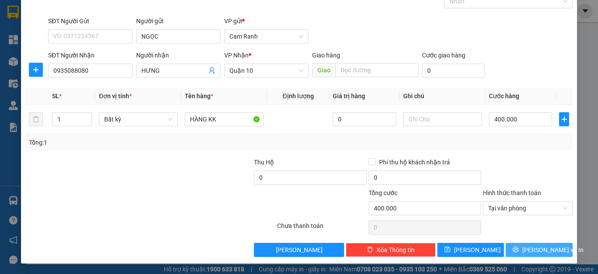
click at [533, 251] on span "Lưu và In" at bounding box center [553, 250] width 61 height 10
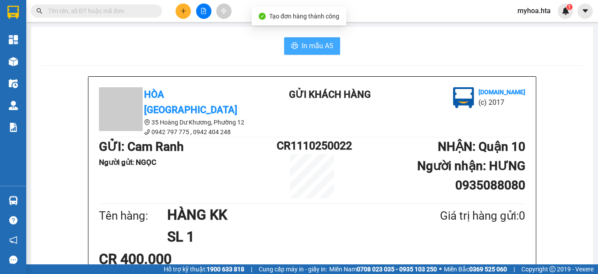
click at [314, 47] on span "In mẫu A5" at bounding box center [318, 45] width 32 height 11
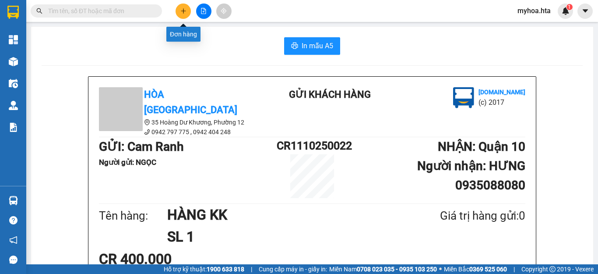
click at [184, 15] on button at bounding box center [183, 11] width 15 height 15
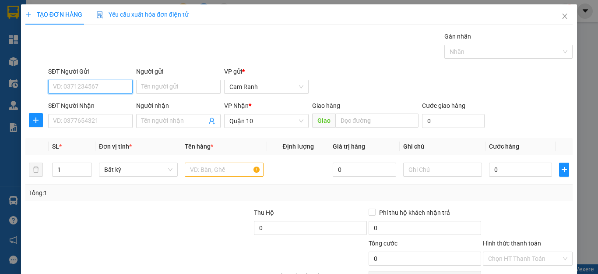
click at [111, 92] on input "SĐT Người Gửi" at bounding box center [90, 87] width 85 height 14
click at [97, 134] on div "Transit Pickup Surcharge Ids Transit Deliver Surcharge Ids Transit Deliver Surc…" at bounding box center [299, 170] width 548 height 276
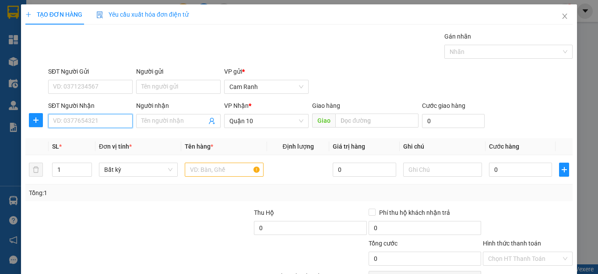
click at [66, 123] on input "SĐT Người Nhận" at bounding box center [90, 121] width 85 height 14
click at [102, 139] on div "0368203989 - THIỆN" at bounding box center [89, 139] width 73 height 10
type input "0368203989"
type input "THIỆN"
type input "40.000"
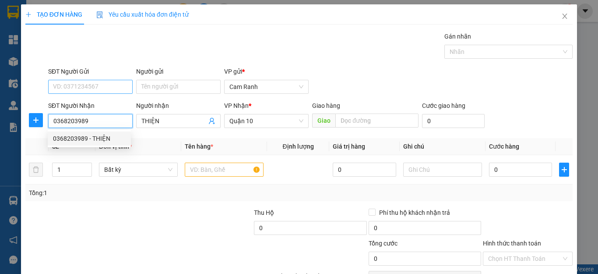
type input "40.000"
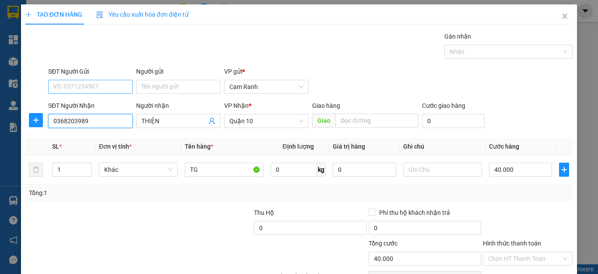
type input "0368203989"
click at [99, 88] on input "SĐT Người Gửi" at bounding box center [90, 87] width 85 height 14
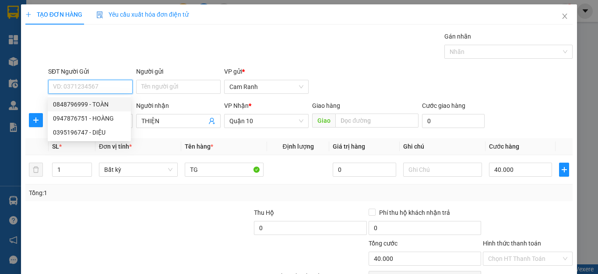
drag, startPoint x: 102, startPoint y: 103, endPoint x: 128, endPoint y: 108, distance: 27.1
click at [102, 103] on div "0848796999 - TOÀN" at bounding box center [89, 104] width 73 height 10
type input "0848796999"
type input "TOÀN"
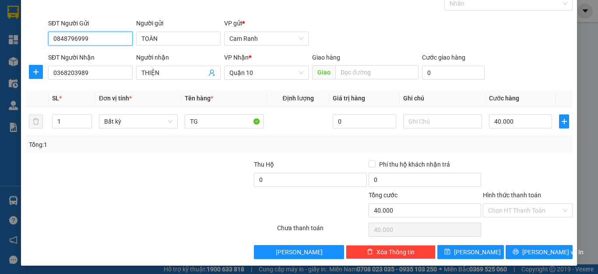
scroll to position [50, 0]
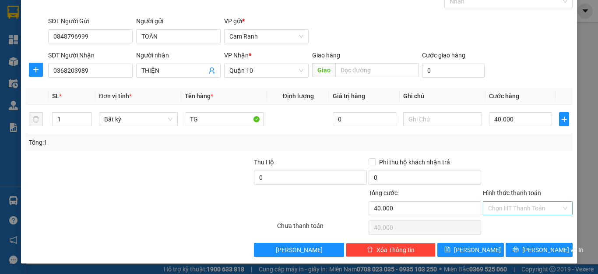
click at [522, 212] on input "Hình thức thanh toán" at bounding box center [524, 207] width 73 height 13
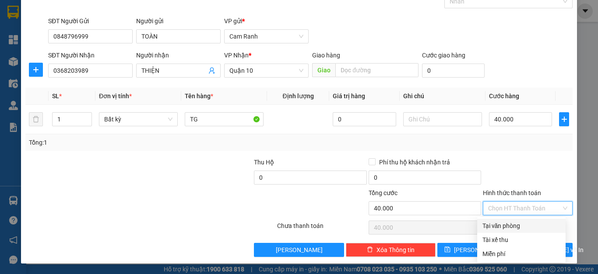
click at [522, 225] on div "Tại văn phòng" at bounding box center [522, 226] width 78 height 10
type input "0"
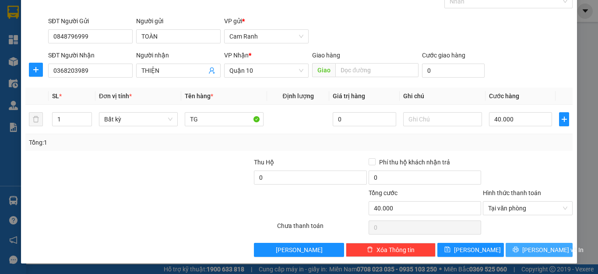
click at [524, 249] on button "Lưu và In" at bounding box center [539, 250] width 67 height 14
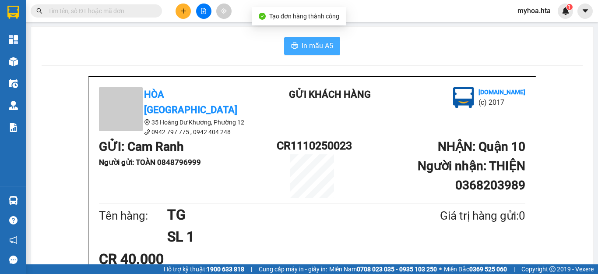
click at [326, 46] on span "In mẫu A5" at bounding box center [318, 45] width 32 height 11
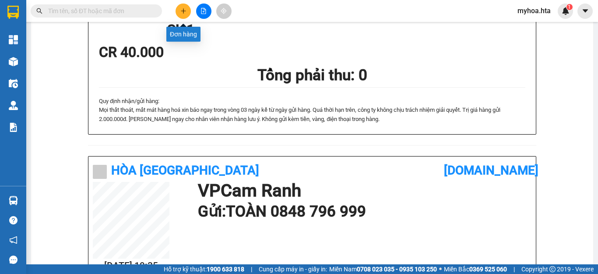
click at [187, 7] on button at bounding box center [183, 11] width 15 height 15
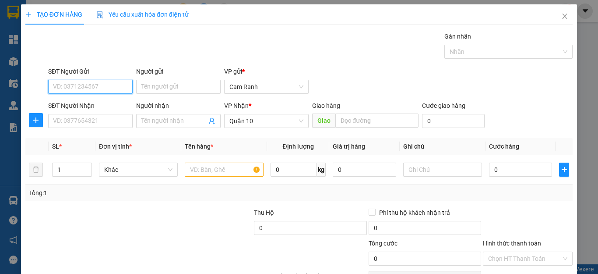
click at [118, 92] on input "SĐT Người Gửi" at bounding box center [90, 87] width 85 height 14
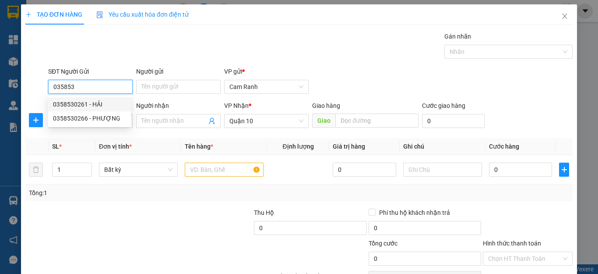
click at [86, 103] on div "0358530261 - HẢI" at bounding box center [89, 104] width 73 height 10
type input "0358530261"
type input "HẢI"
type input "40.000"
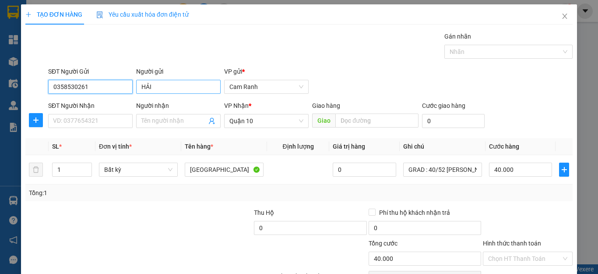
type input "0358530261"
drag, startPoint x: 159, startPoint y: 88, endPoint x: 132, endPoint y: 88, distance: 26.7
click at [132, 88] on div "SĐT Người Gửi 0358530261 Người gửi HẢI HẢI VP gửi * Cam Ranh" at bounding box center [310, 82] width 528 height 31
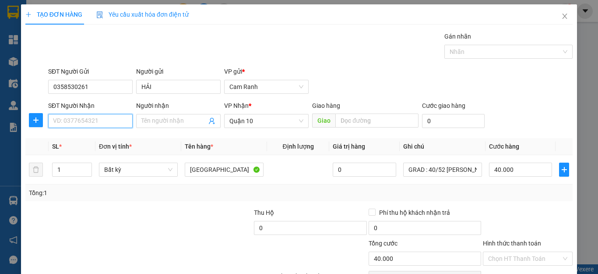
click at [88, 118] on input "SĐT Người Nhận" at bounding box center [90, 121] width 85 height 14
click at [95, 135] on div "0585005225 - HOA" at bounding box center [89, 139] width 73 height 10
type input "0585005225"
type input "HOA"
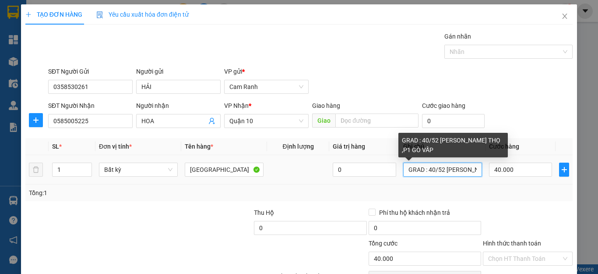
click at [417, 175] on input "GRAD : 40/52 LÊ ĐỨC THỌ ,P1 GÒ VẤP" at bounding box center [442, 170] width 79 height 14
click at [415, 170] on input "GRAD : 40/52 LÊ ĐỨC THỌ ,P1 GÒ VẤP" at bounding box center [442, 170] width 79 height 14
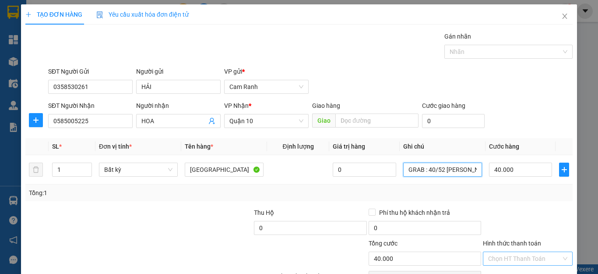
type input "GRAB : 40/52 [PERSON_NAME] THỌ ,P1 GÒ VẤP"
drag, startPoint x: 517, startPoint y: 208, endPoint x: 518, endPoint y: 215, distance: 6.2
click at [517, 252] on input "Hình thức thanh toán" at bounding box center [524, 258] width 73 height 13
click at [520, 271] on div "Tại văn phòng" at bounding box center [522, 276] width 78 height 10
type input "0"
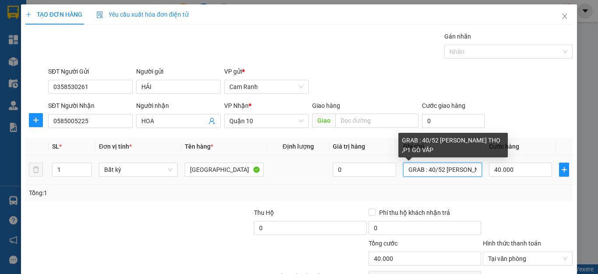
click at [446, 163] on input "GRAB : 40/52 [PERSON_NAME] THỌ ,P1 GÒ VẤP" at bounding box center [442, 170] width 79 height 14
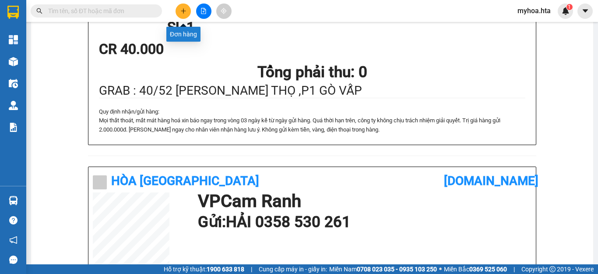
click at [181, 8] on icon "plus" at bounding box center [183, 11] width 6 height 6
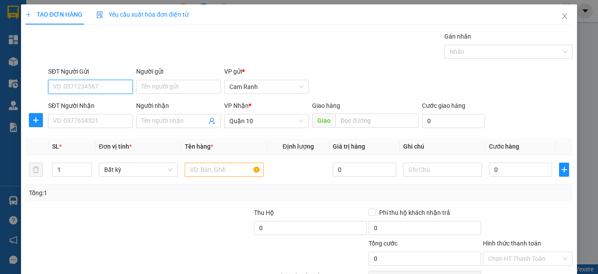
click at [110, 86] on input "SĐT Người Gửi" at bounding box center [90, 87] width 85 height 14
drag, startPoint x: 102, startPoint y: 104, endPoint x: 102, endPoint y: 120, distance: 15.8
click at [102, 105] on div "0985311548 - HOÀNG" at bounding box center [89, 104] width 73 height 10
type input "0985311548"
type input "HOÀNG"
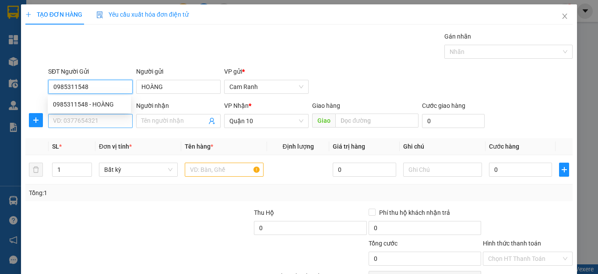
type input "0985311548"
type input "40.000"
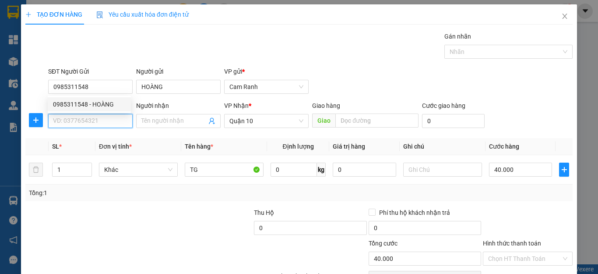
click at [101, 124] on input "SĐT Người Nhận" at bounding box center [90, 121] width 85 height 14
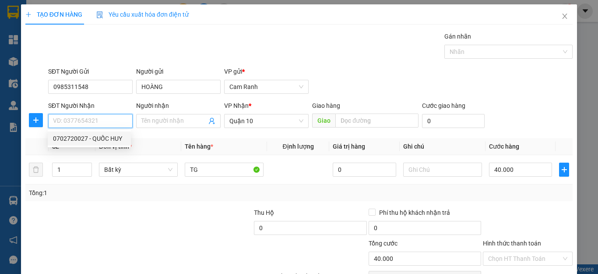
click at [102, 139] on div "0702720027 - QUỐC HUY" at bounding box center [89, 139] width 73 height 10
type input "0702720027"
type input "QUỐC HUY"
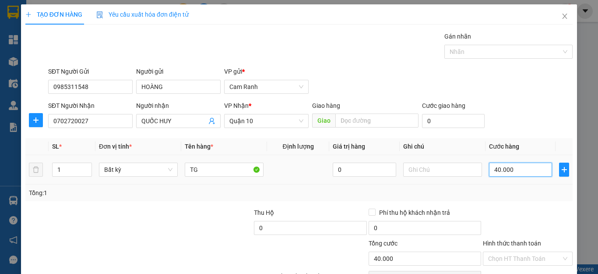
click at [495, 164] on input "40.000" at bounding box center [520, 170] width 63 height 14
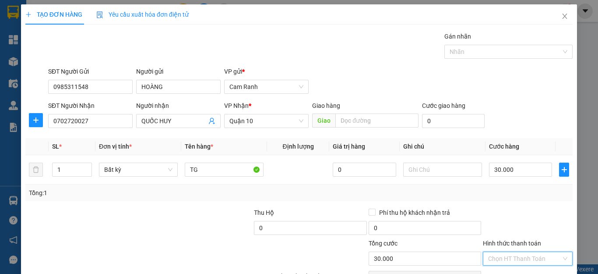
click at [511, 252] on input "Hình thức thanh toán" at bounding box center [524, 258] width 73 height 13
drag, startPoint x: 513, startPoint y: 223, endPoint x: 516, endPoint y: 237, distance: 14.3
click at [513, 271] on div "Tại văn phòng" at bounding box center [522, 276] width 78 height 10
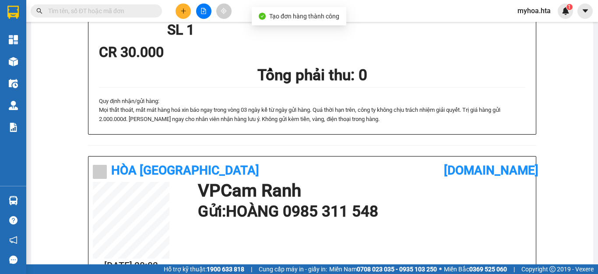
click at [576, 112] on div "In mẫu A5 Hòa Thuận Anh 35 Hoàng Dư Khương, Phường 12 0942 797 775 , 0942 404…" at bounding box center [312, 145] width 562 height 650
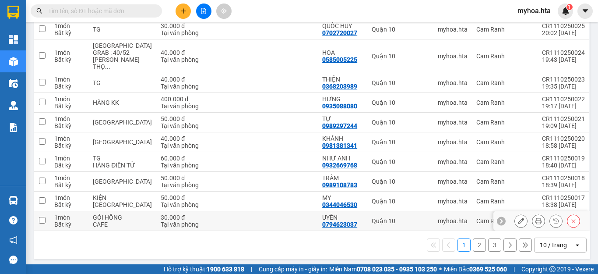
scroll to position [130, 0]
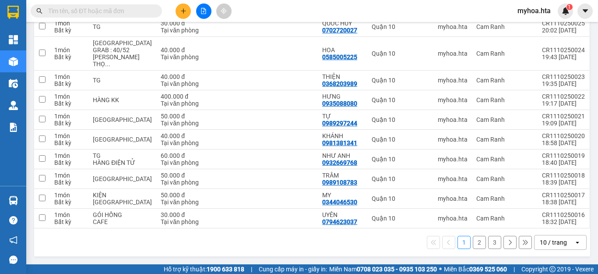
click at [560, 247] on div "10 / trang" at bounding box center [554, 242] width 39 height 14
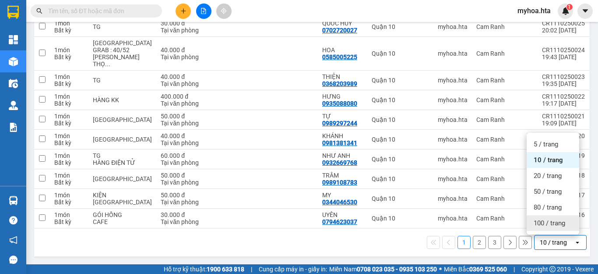
click at [557, 223] on span "100 / trang" at bounding box center [550, 223] width 32 height 9
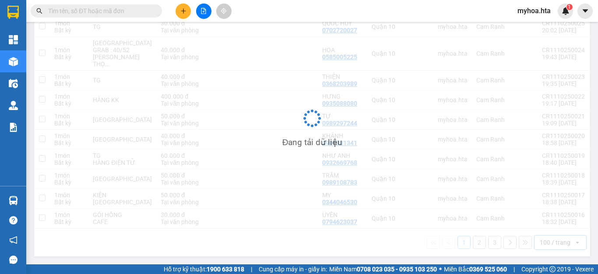
scroll to position [0, 0]
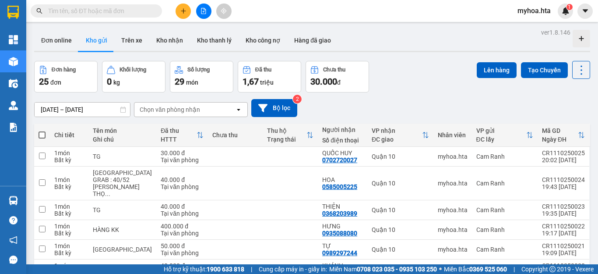
click at [42, 133] on span at bounding box center [42, 134] width 7 height 7
click at [42, 131] on input "checkbox" at bounding box center [42, 131] width 0 height 0
checkbox input "true"
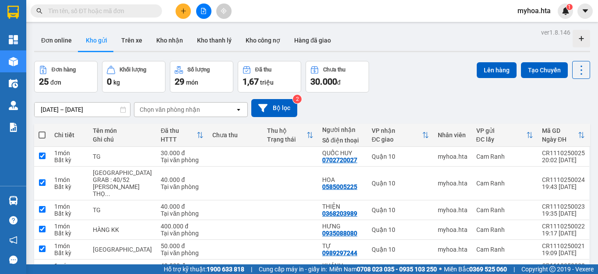
checkbox input "true"
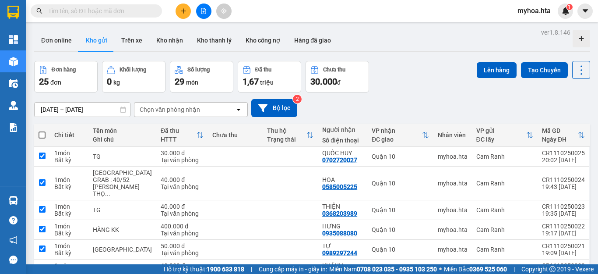
checkbox input "true"
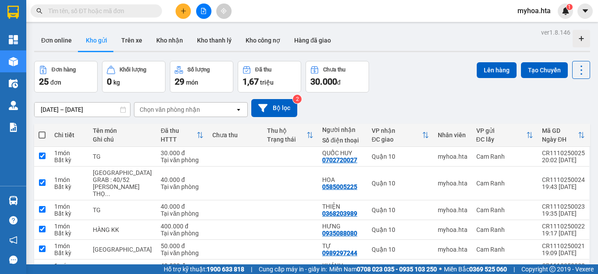
checkbox input "true"
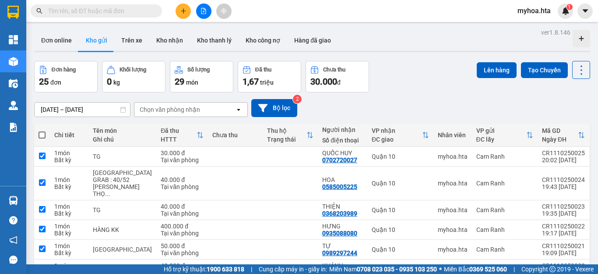
checkbox input "true"
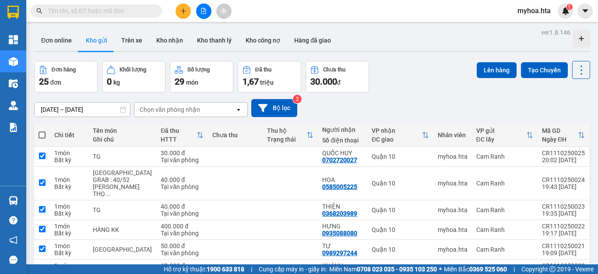
checkbox input "true"
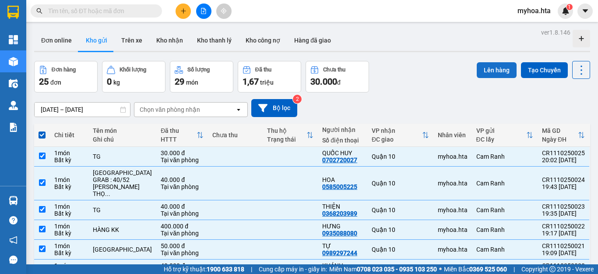
click at [482, 71] on button "Lên hàng" at bounding box center [497, 70] width 40 height 16
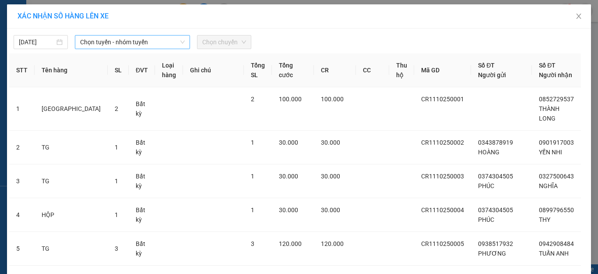
click at [131, 40] on span "Chọn tuyến - nhóm tuyến" at bounding box center [132, 41] width 105 height 13
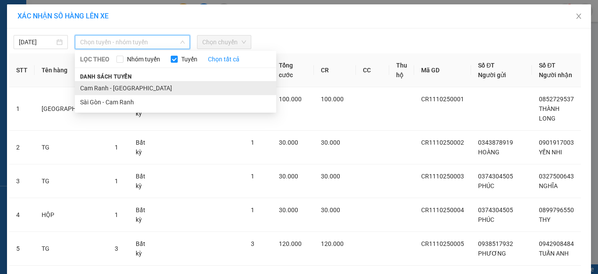
click at [142, 92] on li "Cam Ranh - [GEOGRAPHIC_DATA]" at bounding box center [175, 88] width 201 height 14
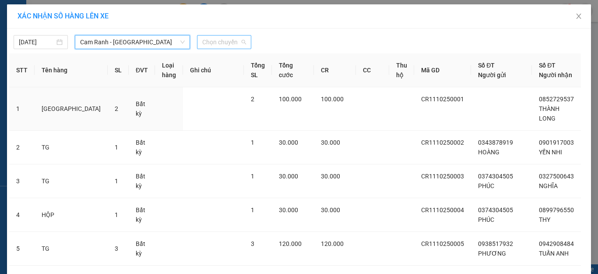
click at [224, 43] on span "Chọn chuyến" at bounding box center [224, 41] width 44 height 13
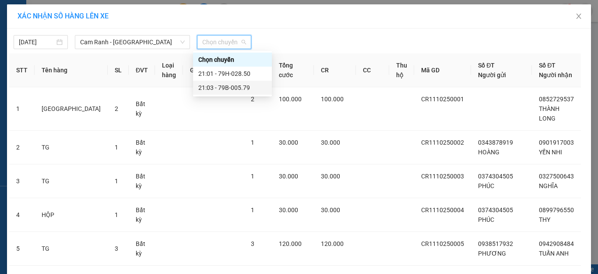
click at [240, 89] on div "21:03 - 79B-005.79" at bounding box center [232, 88] width 68 height 10
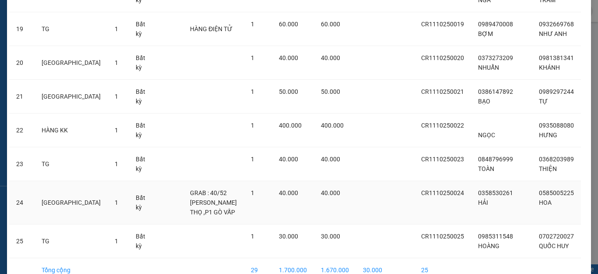
scroll to position [782, 0]
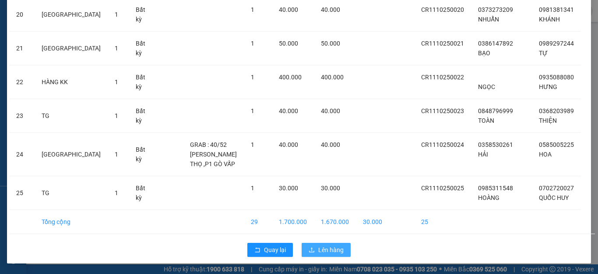
click at [327, 251] on span "Lên hàng" at bounding box center [330, 250] width 25 height 10
